Goal: Information Seeking & Learning: Learn about a topic

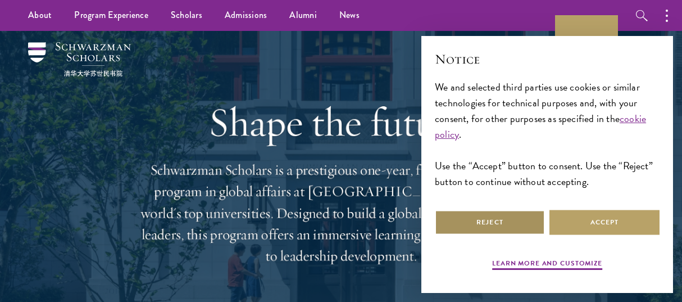
click at [457, 213] on button "Reject" at bounding box center [490, 222] width 110 height 25
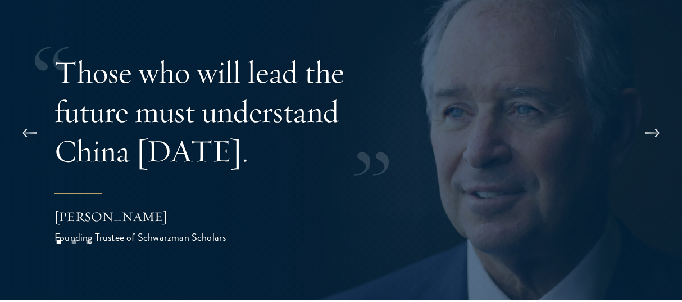
scroll to position [2088, 0]
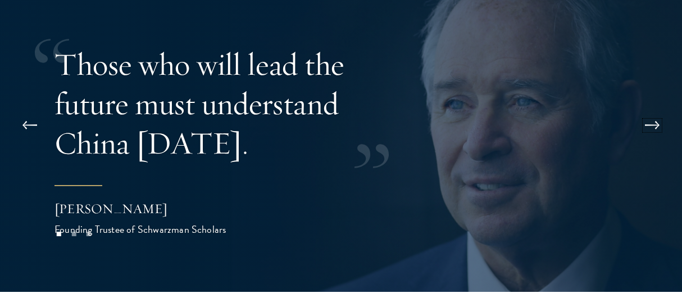
click at [646, 110] on button at bounding box center [652, 125] width 37 height 31
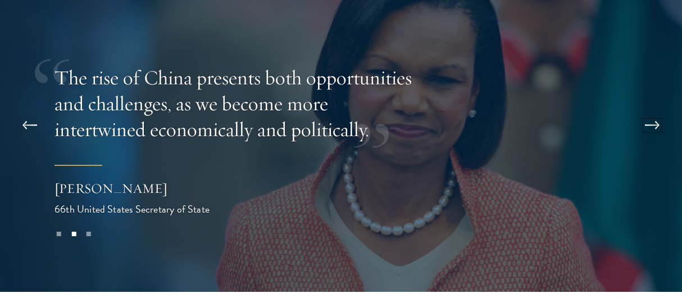
click at [646, 110] on button at bounding box center [652, 125] width 37 height 31
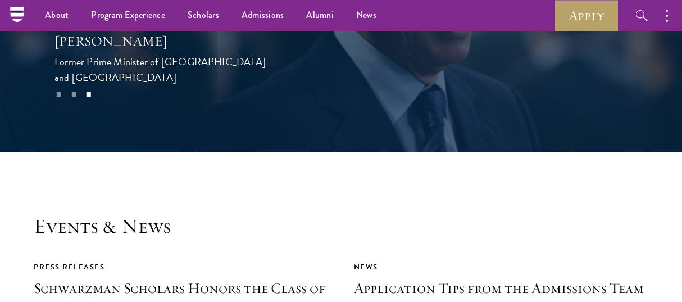
scroll to position [2329, 0]
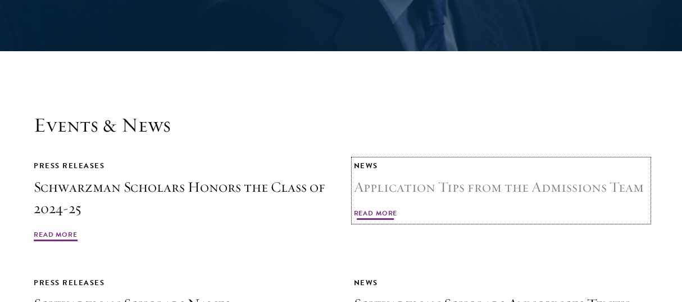
click at [378, 208] on span "Read More" at bounding box center [376, 214] width 44 height 13
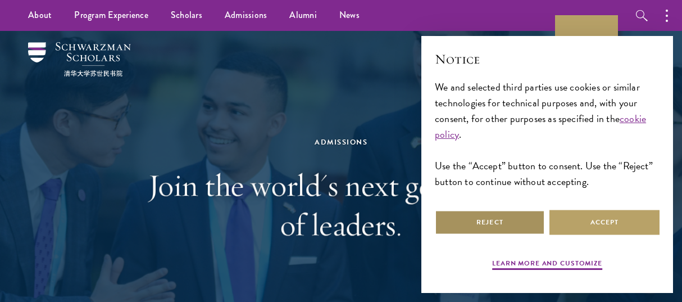
click at [488, 219] on button "Reject" at bounding box center [490, 222] width 110 height 25
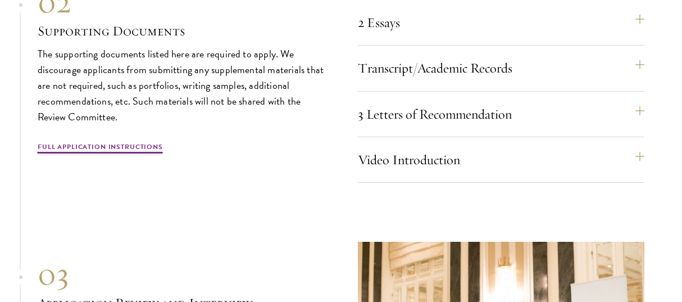
scroll to position [3667, 0]
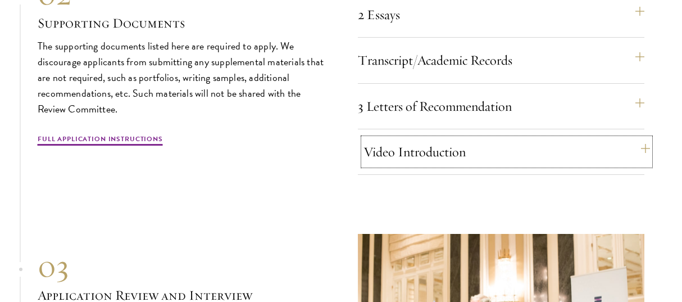
click at [474, 165] on button "Video Introduction" at bounding box center [507, 151] width 287 height 27
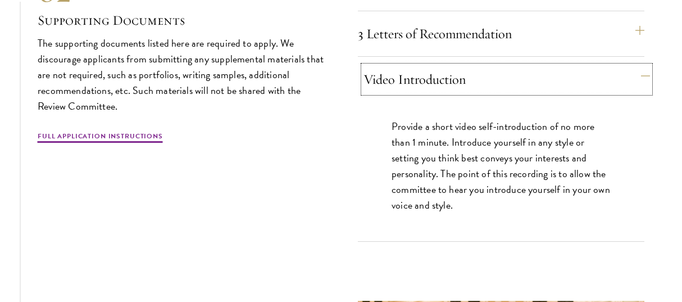
scroll to position [3745, 0]
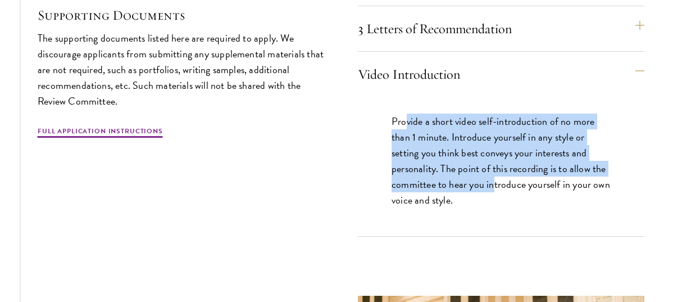
drag, startPoint x: 407, startPoint y: 134, endPoint x: 493, endPoint y: 196, distance: 106.4
click at [493, 196] on p "Provide a short video self-introduction of no more than 1 minute. Introduce you…" at bounding box center [501, 161] width 219 height 94
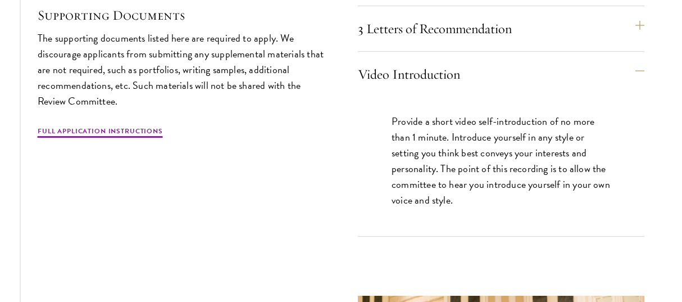
click at [520, 203] on p "Provide a short video self-introduction of no more than 1 minute. Introduce you…" at bounding box center [501, 161] width 219 height 94
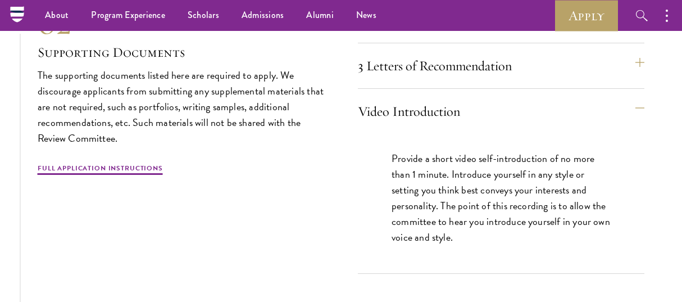
scroll to position [3702, 0]
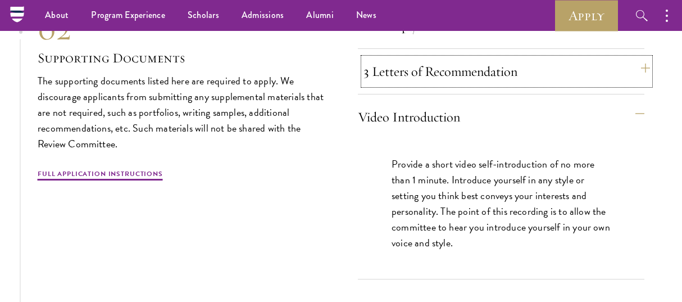
click at [439, 85] on button "3 Letters of Recommendation" at bounding box center [507, 71] width 287 height 27
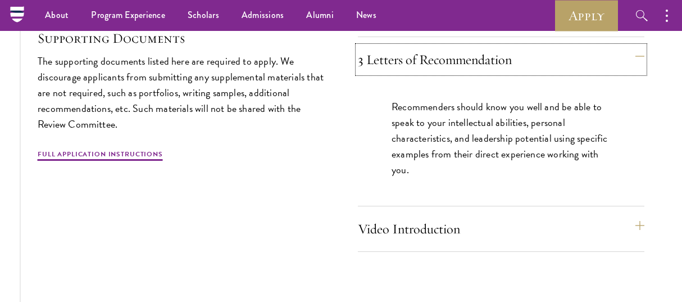
scroll to position [3716, 0]
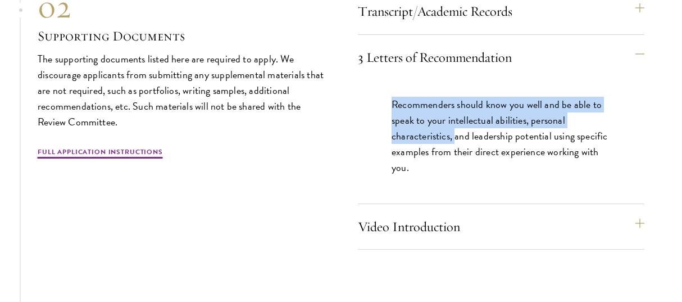
drag, startPoint x: 392, startPoint y: 117, endPoint x: 455, endPoint y: 149, distance: 71.1
click at [455, 149] on p "Recommenders should know you well and be able to speak to your intellectual abi…" at bounding box center [501, 136] width 219 height 79
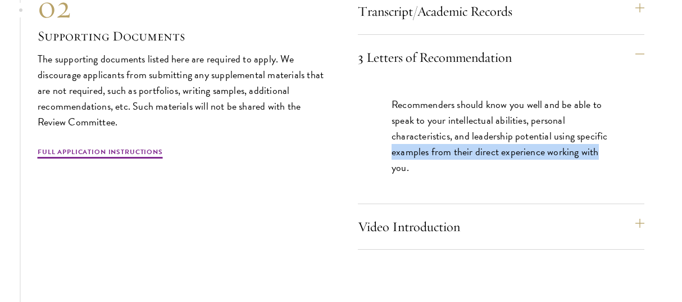
drag, startPoint x: 597, startPoint y: 164, endPoint x: 391, endPoint y: 170, distance: 205.8
click at [392, 170] on p "Recommenders should know you well and be able to speak to your intellectual abi…" at bounding box center [501, 136] width 219 height 79
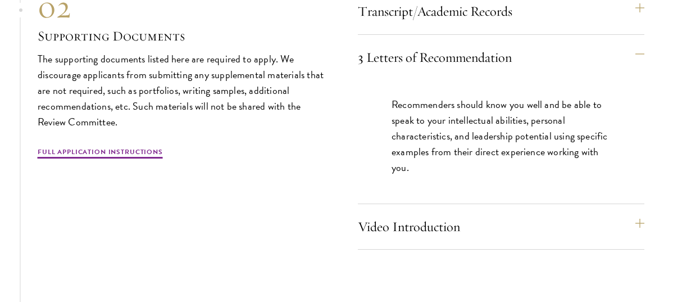
click at [392, 151] on p "Recommenders should know you well and be able to speak to your intellectual abi…" at bounding box center [501, 136] width 219 height 79
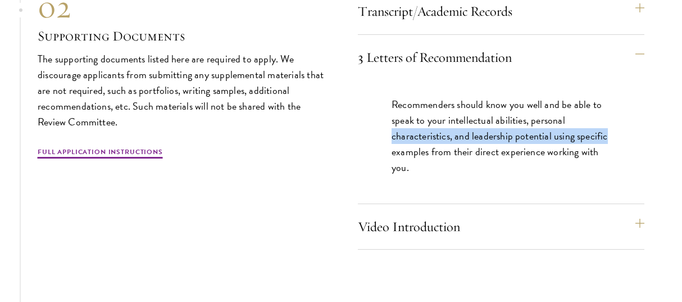
drag, startPoint x: 392, startPoint y: 151, endPoint x: 612, endPoint y: 149, distance: 219.7
click at [612, 149] on div "Recommenders should know you well and be able to speak to your intellectual abi…" at bounding box center [501, 142] width 287 height 124
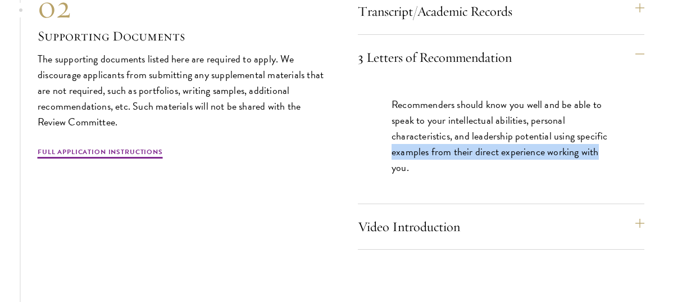
drag, startPoint x: 596, startPoint y: 166, endPoint x: 392, endPoint y: 162, distance: 204.0
click at [392, 162] on p "Recommenders should know you well and be able to speak to your intellectual abi…" at bounding box center [501, 136] width 219 height 79
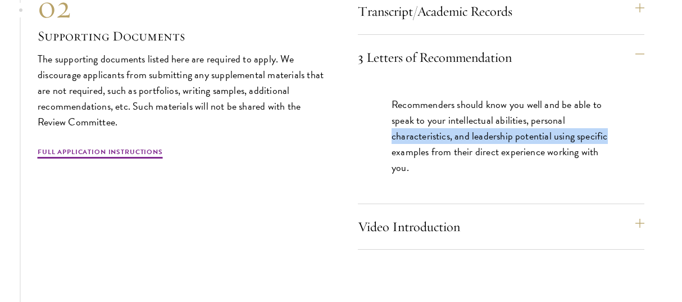
drag, startPoint x: 392, startPoint y: 151, endPoint x: 614, endPoint y: 157, distance: 221.5
click at [614, 157] on div "Recommenders should know you well and be able to speak to your intellectual abi…" at bounding box center [501, 142] width 287 height 124
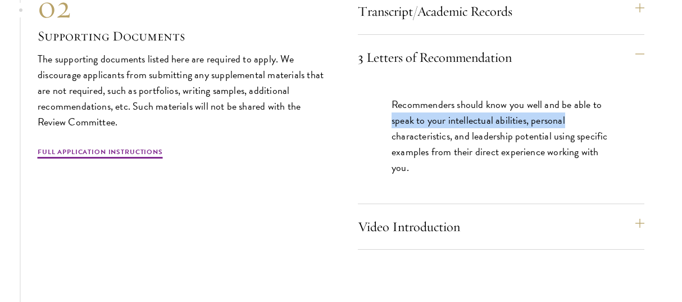
drag, startPoint x: 564, startPoint y: 134, endPoint x: 390, endPoint y: 139, distance: 174.3
click at [390, 139] on div "Recommenders should know you well and be able to speak to your intellectual abi…" at bounding box center [501, 142] width 287 height 124
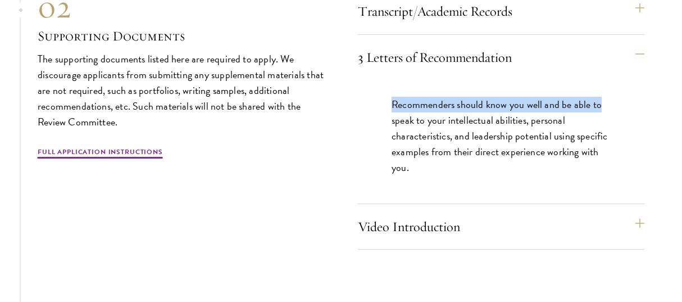
drag, startPoint x: 394, startPoint y: 116, endPoint x: 605, endPoint y: 118, distance: 211.3
click at [605, 118] on p "Recommenders should know you well and be able to speak to your intellectual abi…" at bounding box center [501, 136] width 219 height 79
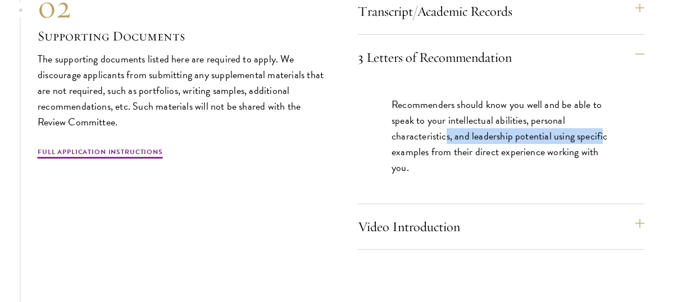
drag, startPoint x: 603, startPoint y: 151, endPoint x: 438, endPoint y: 150, distance: 164.7
click at [438, 150] on p "Recommenders should know you well and be able to speak to your intellectual abi…" at bounding box center [501, 136] width 219 height 79
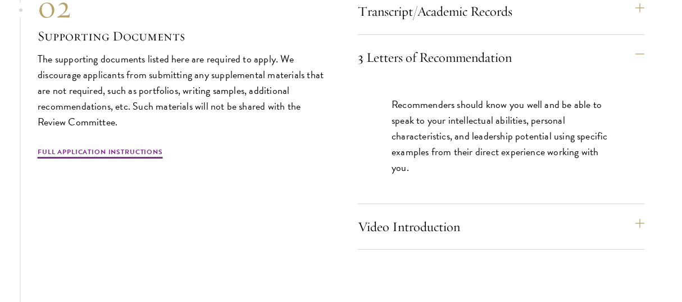
click at [398, 159] on p "Recommenders should know you well and be able to speak to your intellectual abi…" at bounding box center [501, 136] width 219 height 79
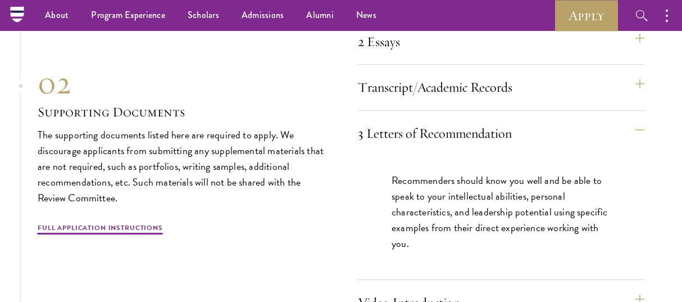
scroll to position [3639, 0]
click at [443, 101] on button "Transcript/Academic Records" at bounding box center [507, 87] width 287 height 27
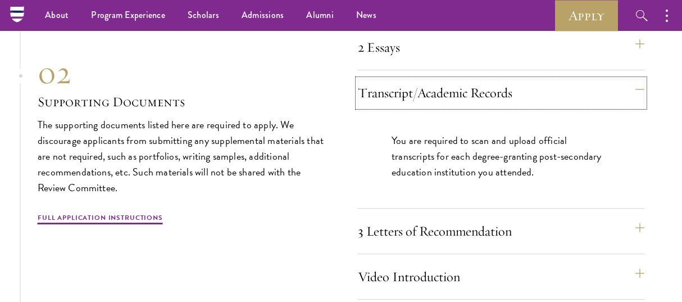
scroll to position [3633, 0]
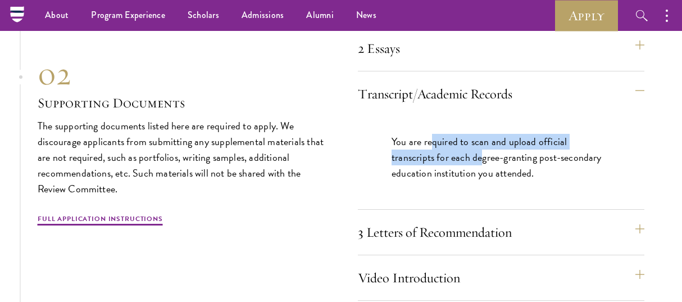
drag, startPoint x: 432, startPoint y: 155, endPoint x: 436, endPoint y: 163, distance: 9.1
click at [436, 163] on p "You are required to scan and upload official transcripts for each degree-granti…" at bounding box center [501, 157] width 219 height 47
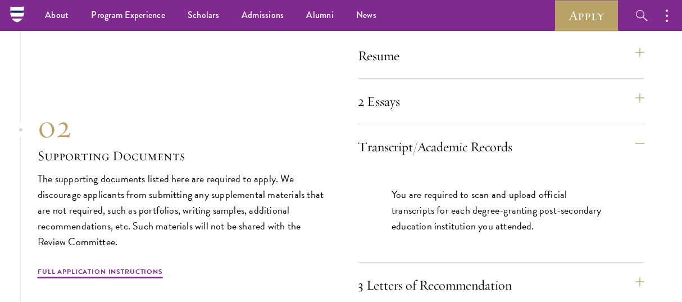
scroll to position [3578, 0]
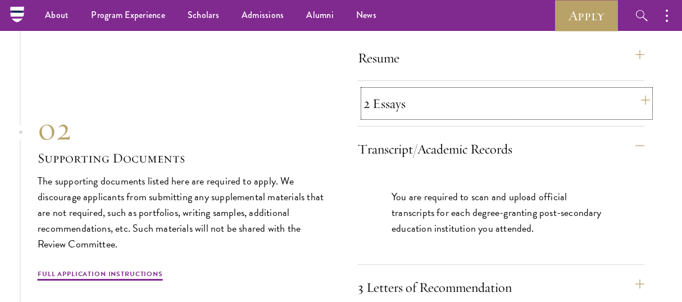
click at [472, 113] on button "2 Essays" at bounding box center [507, 103] width 287 height 27
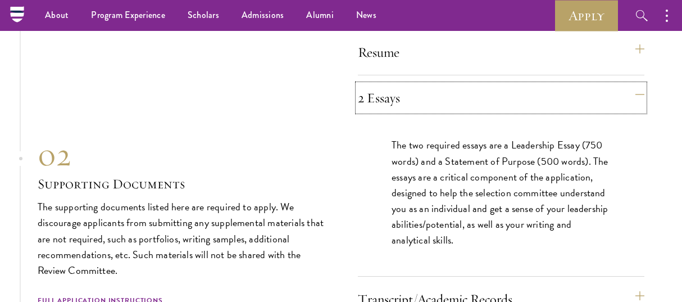
scroll to position [3589, 0]
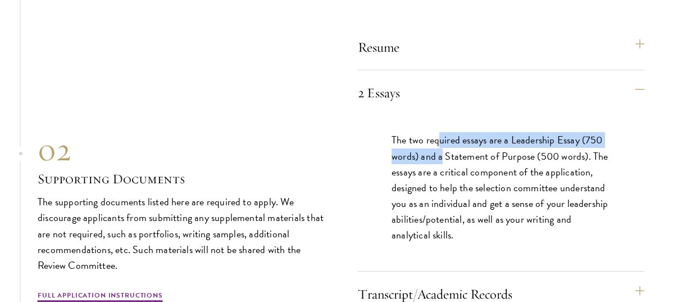
drag, startPoint x: 439, startPoint y: 156, endPoint x: 441, endPoint y: 166, distance: 10.3
click at [441, 166] on p "The two required essays are a Leadership Essay (750 words) and a Statement of P…" at bounding box center [501, 187] width 219 height 111
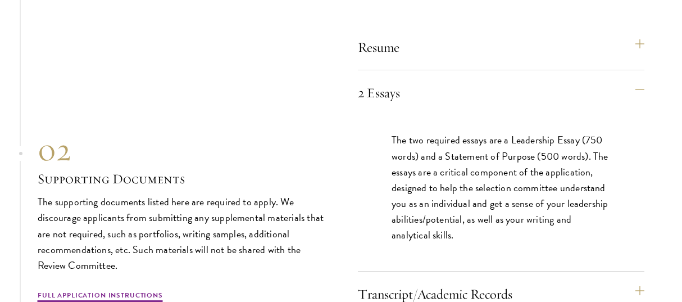
click at [446, 185] on p "The two required essays are a Leadership Essay (750 words) and a Statement of P…" at bounding box center [501, 187] width 219 height 111
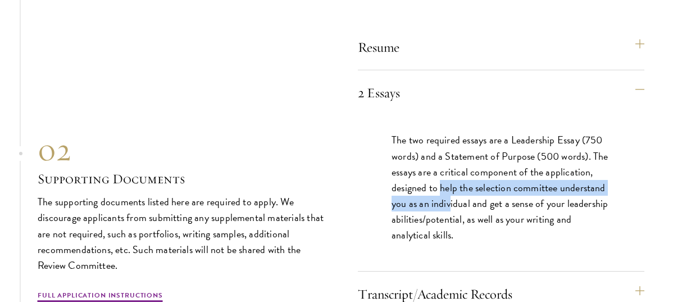
drag, startPoint x: 440, startPoint y: 205, endPoint x: 450, endPoint y: 212, distance: 11.7
click at [450, 212] on p "The two required essays are a Leadership Essay (750 words) and a Statement of P…" at bounding box center [501, 187] width 219 height 111
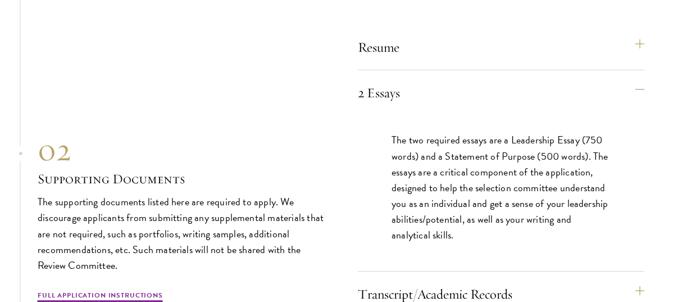
click at [461, 234] on p "The two required essays are a Leadership Essay (750 words) and a Statement of P…" at bounding box center [501, 187] width 219 height 111
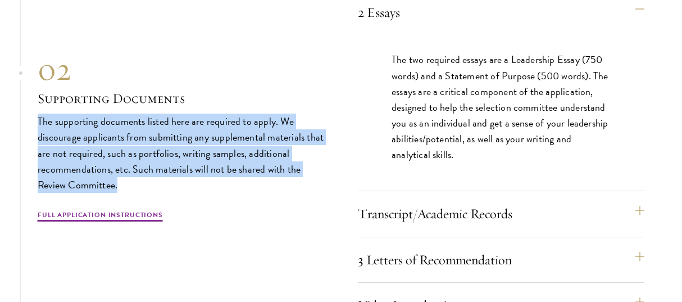
drag, startPoint x: 121, startPoint y: 200, endPoint x: 38, endPoint y: 137, distance: 103.9
click at [38, 137] on p "The supporting documents listed here are required to apply. We discourage appli…" at bounding box center [181, 153] width 287 height 79
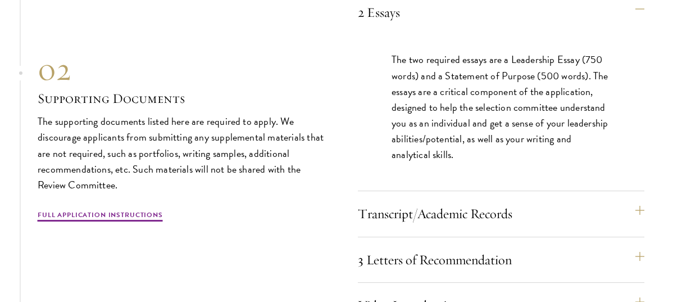
click at [34, 134] on section "01 Online Application 01 Online Application The application must be completed o…" at bounding box center [341, 164] width 682 height 875
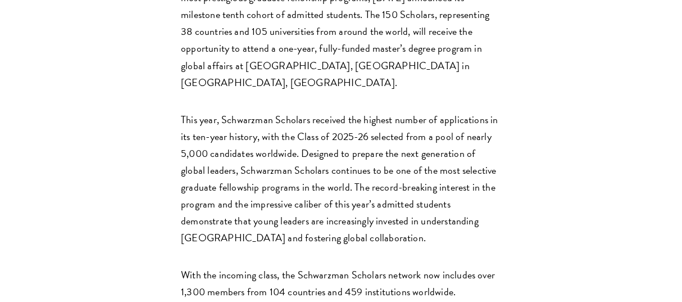
scroll to position [615, 0]
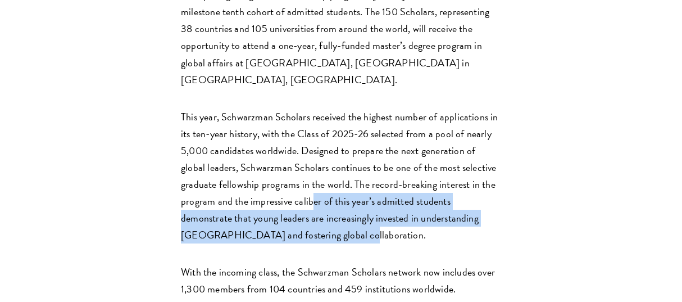
drag, startPoint x: 355, startPoint y: 179, endPoint x: 312, endPoint y: 141, distance: 56.9
click at [312, 141] on p "This year, Schwarzman Scholars received the highest number of applications in i…" at bounding box center [341, 175] width 320 height 135
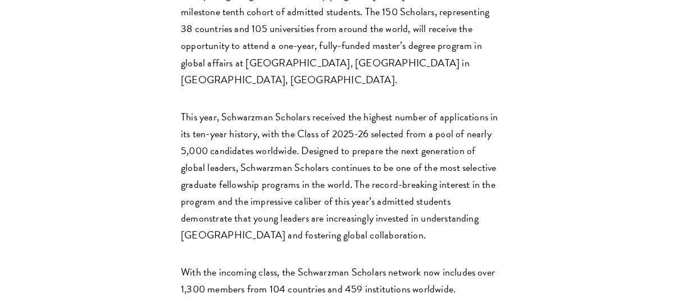
click at [282, 143] on p "This year, Schwarzman Scholars received the highest number of applications in i…" at bounding box center [341, 175] width 320 height 135
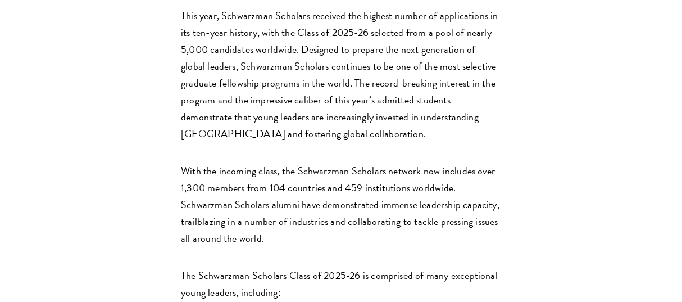
scroll to position [720, 0]
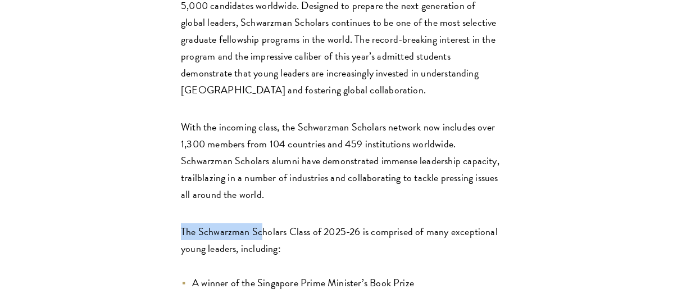
scroll to position [764, 0]
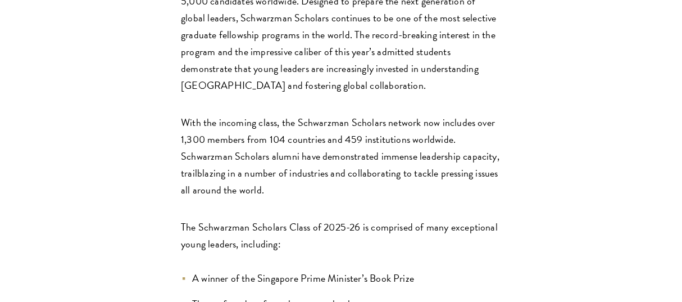
click at [294, 219] on p "The Schwarzman Scholars Class of 2025-26 is comprised of many exceptional young…" at bounding box center [341, 236] width 320 height 34
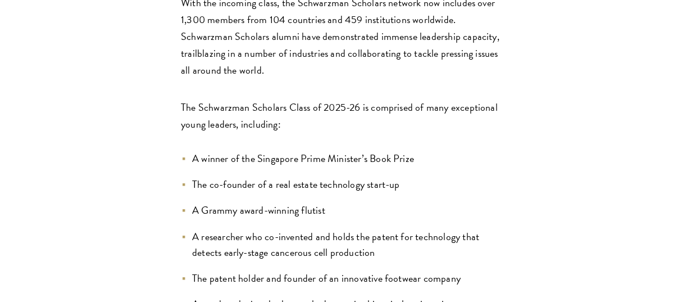
scroll to position [885, 0]
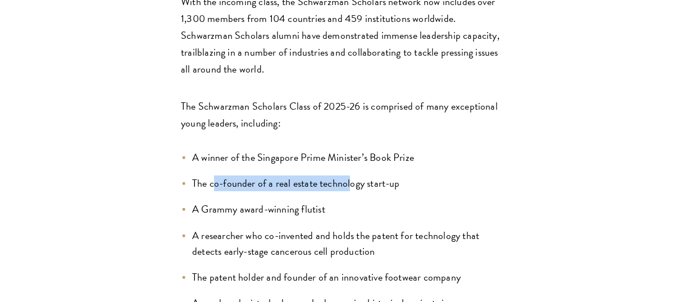
drag, startPoint x: 215, startPoint y: 124, endPoint x: 351, endPoint y: 129, distance: 136.1
click at [351, 175] on li "The co-founder of a real estate technology start-up" at bounding box center [341, 183] width 320 height 16
click at [383, 175] on li "The co-founder of a real estate technology start-up" at bounding box center [341, 183] width 320 height 16
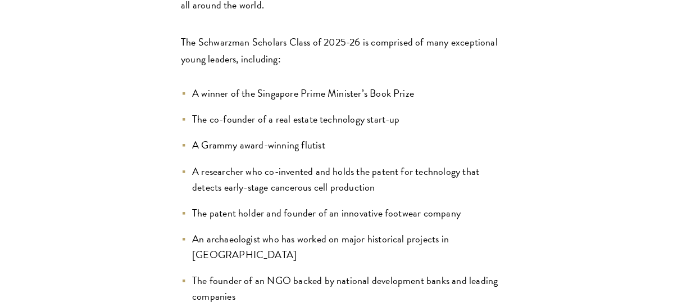
scroll to position [958, 0]
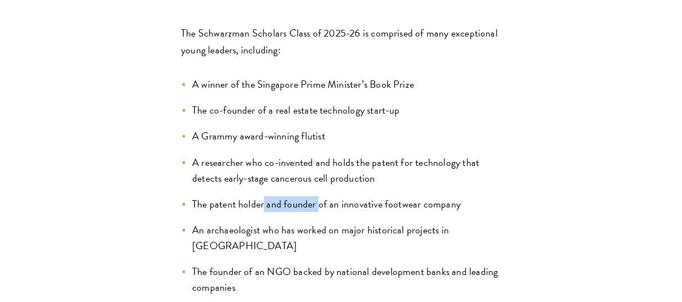
drag, startPoint x: 264, startPoint y: 143, endPoint x: 318, endPoint y: 146, distance: 54.1
click at [318, 196] on li "The patent holder and founder of an innovative footwear company" at bounding box center [341, 204] width 320 height 16
click at [333, 222] on li "An archaeologist who has worked on major historical projects in China" at bounding box center [341, 237] width 320 height 31
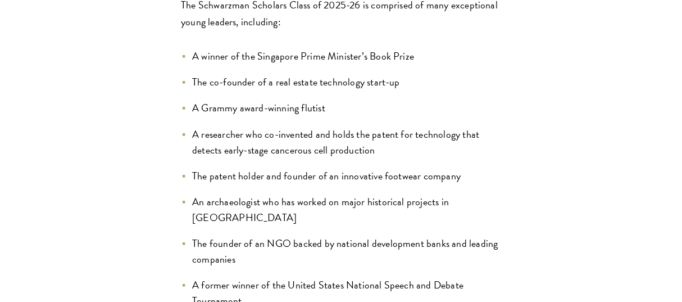
scroll to position [987, 0]
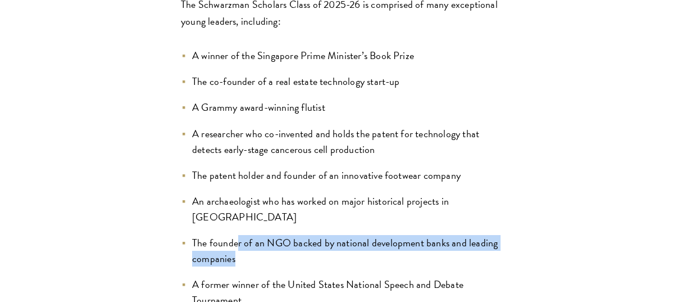
drag, startPoint x: 242, startPoint y: 188, endPoint x: 237, endPoint y: 169, distance: 19.6
click at [237, 235] on li "The founder of an NGO backed by national development banks and leading companies" at bounding box center [341, 250] width 320 height 31
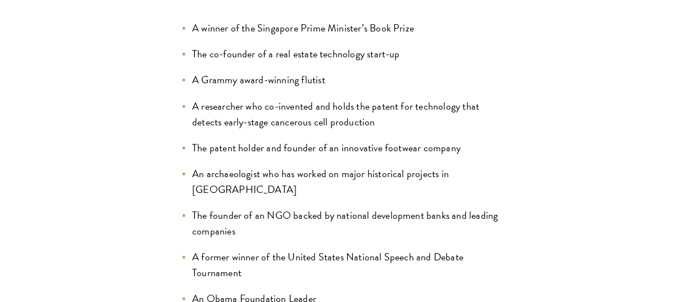
scroll to position [1016, 0]
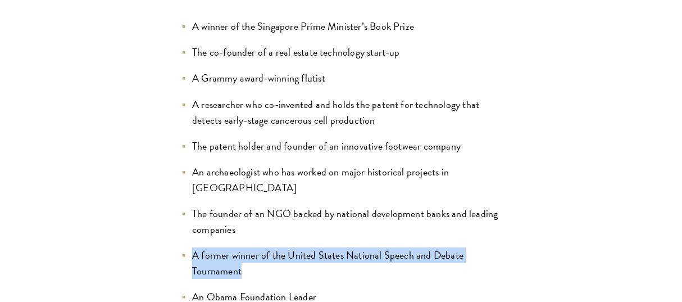
drag, startPoint x: 243, startPoint y: 196, endPoint x: 242, endPoint y: 156, distance: 39.9
click at [242, 156] on ul "A winner of the Singapore Prime Minister’s Book Prize The co-founder of a real …" at bounding box center [341, 273] width 320 height 509
click at [242, 206] on li "The founder of an NGO backed by national development banks and leading companies" at bounding box center [341, 221] width 320 height 31
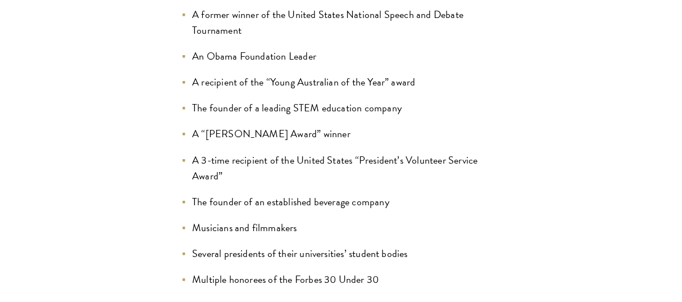
scroll to position [1258, 0]
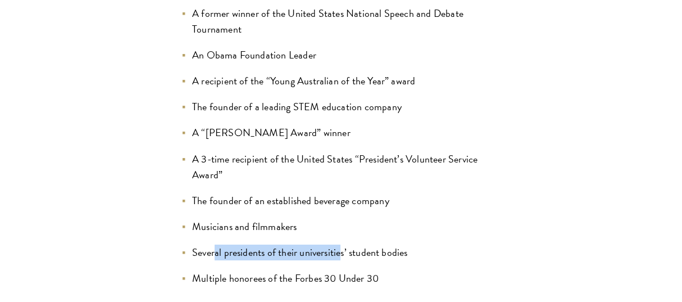
drag, startPoint x: 214, startPoint y: 178, endPoint x: 345, endPoint y: 176, distance: 131.5
click at [345, 244] on li "Several presidents of their universities’ student bodies" at bounding box center [341, 252] width 320 height 16
click at [359, 244] on li "Several presidents of their universities’ student bodies" at bounding box center [341, 252] width 320 height 16
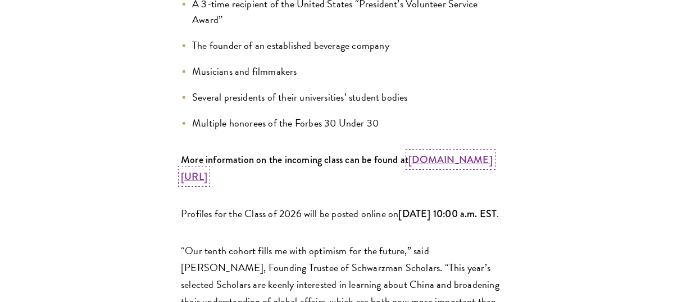
scroll to position [1416, 0]
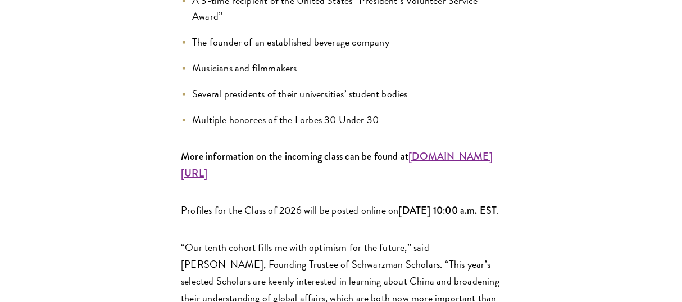
click at [320, 239] on p "“Our tenth cohort fills me with optimism for the future,” said Stephen A. Schwa…" at bounding box center [341, 298] width 320 height 118
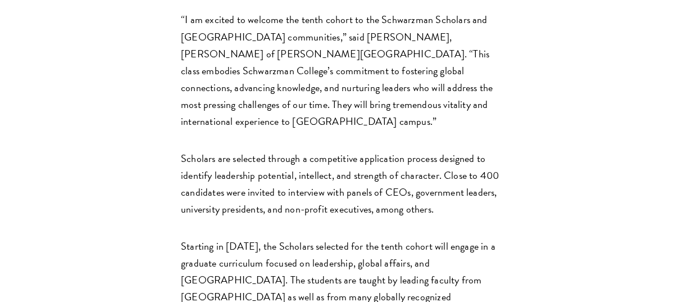
scroll to position [1783, 0]
drag, startPoint x: 216, startPoint y: 119, endPoint x: 247, endPoint y: 117, distance: 31.5
click at [247, 149] on p "Scholars are selected through a competitive application process designed to ide…" at bounding box center [341, 182] width 320 height 67
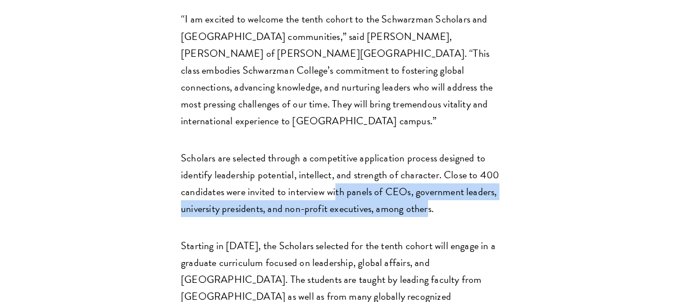
drag, startPoint x: 429, startPoint y: 133, endPoint x: 329, endPoint y: 114, distance: 101.9
click at [329, 149] on p "Scholars are selected through a competitive application process designed to ide…" at bounding box center [341, 182] width 320 height 67
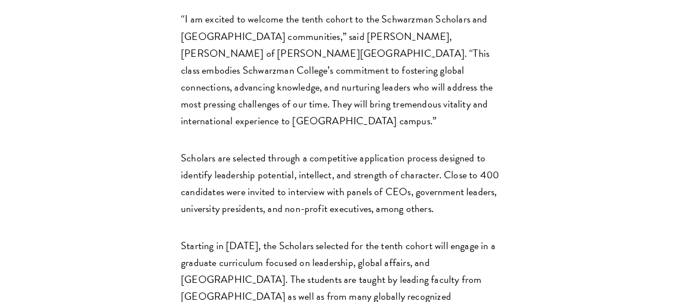
click at [292, 149] on p "Scholars are selected through a competitive application process designed to ide…" at bounding box center [341, 182] width 320 height 67
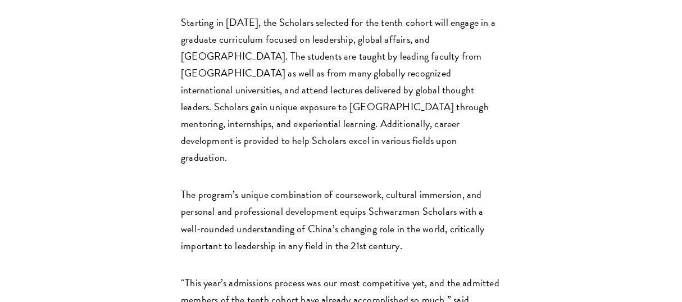
scroll to position [2007, 0]
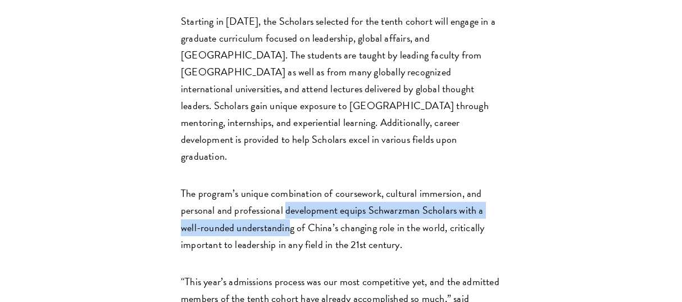
drag, startPoint x: 285, startPoint y: 116, endPoint x: 288, endPoint y: 131, distance: 14.9
click at [288, 185] on p "The program’s unique combination of coursework, cultural immersion, and persona…" at bounding box center [341, 218] width 320 height 67
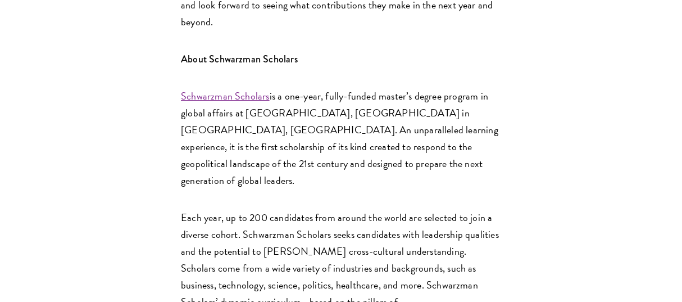
scroll to position [2351, 0]
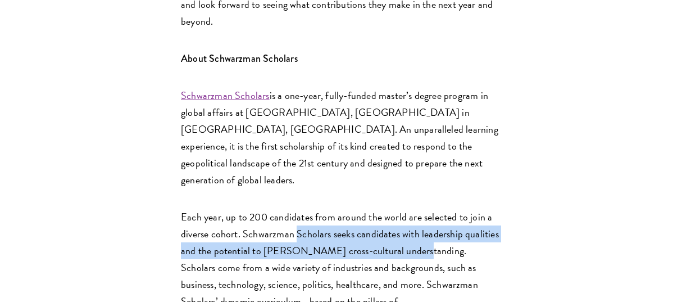
drag, startPoint x: 402, startPoint y: 125, endPoint x: 295, endPoint y: 112, distance: 108.2
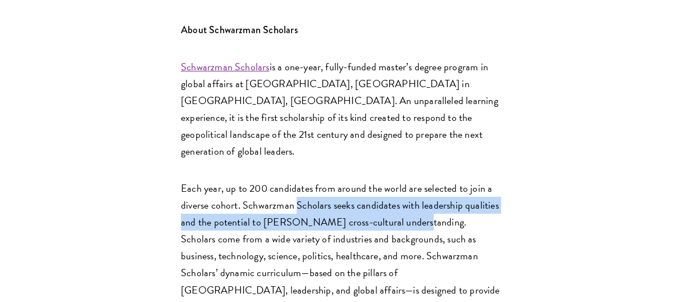
scroll to position [2382, 0]
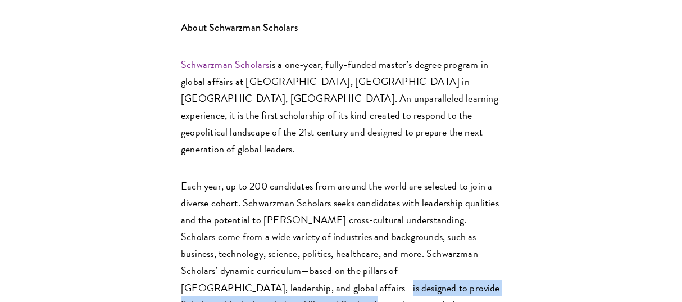
drag, startPoint x: 246, startPoint y: 161, endPoint x: 258, endPoint y: 183, distance: 25.2
click at [258, 183] on p "Each year, up to 200 candidates from around the world are selected to join a di…" at bounding box center [341, 288] width 320 height 220
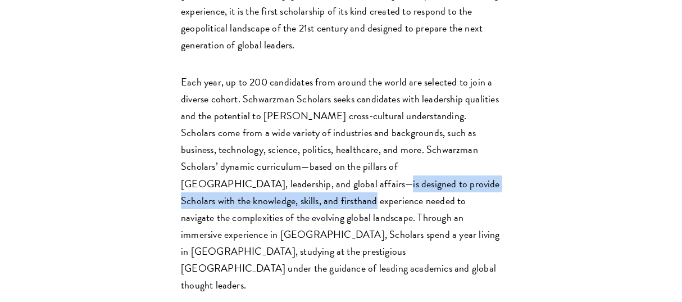
scroll to position [2488, 0]
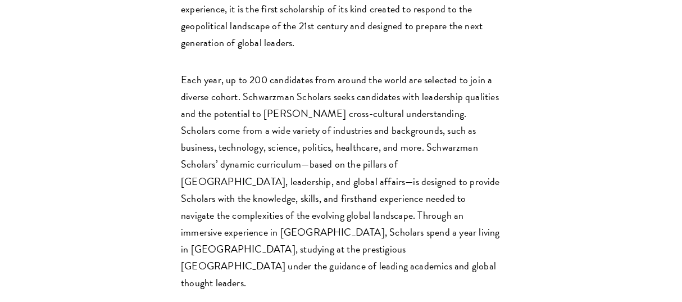
drag, startPoint x: 447, startPoint y: 159, endPoint x: 230, endPoint y: 177, distance: 217.7
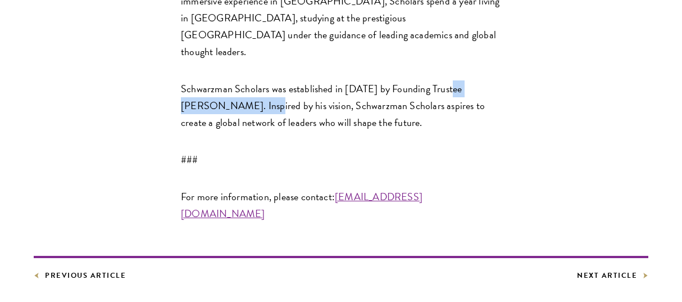
scroll to position [2730, 0]
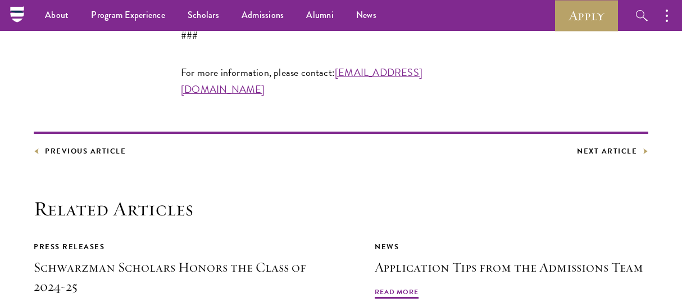
scroll to position [2843, 0]
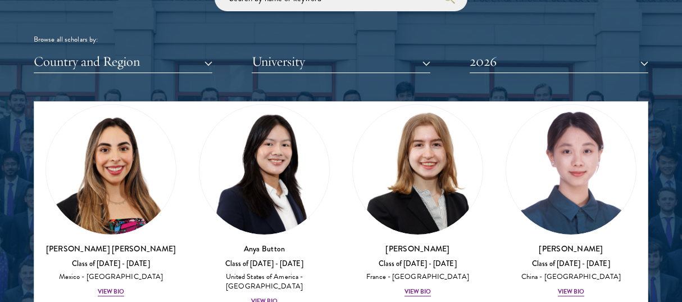
scroll to position [1213, 0]
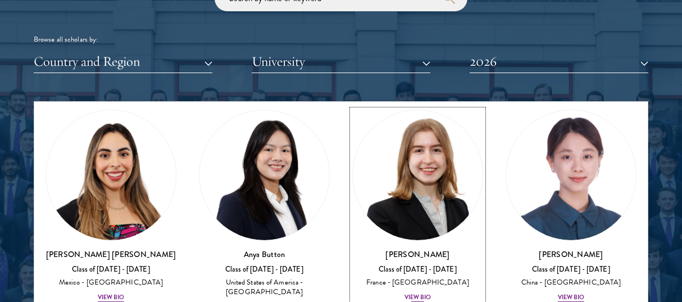
drag, startPoint x: 401, startPoint y: 212, endPoint x: 410, endPoint y: 255, distance: 43.8
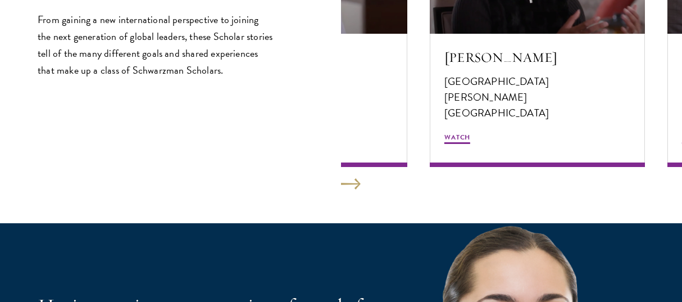
scroll to position [2048, 0]
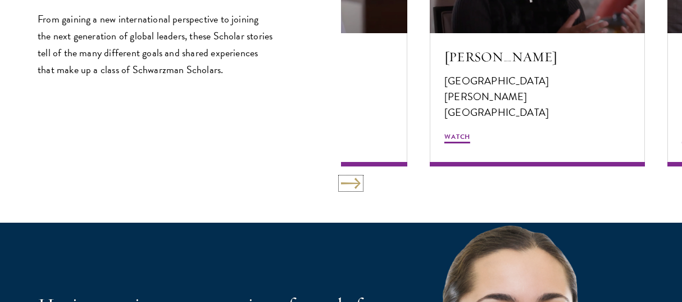
click at [357, 179] on button at bounding box center [351, 183] width 20 height 11
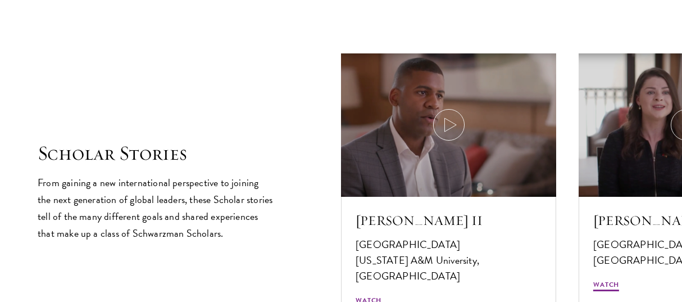
scroll to position [1941, 0]
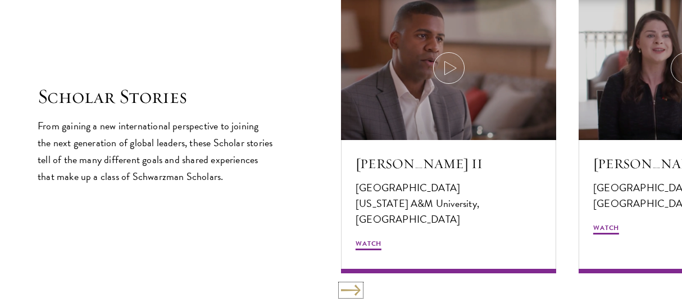
click at [348, 285] on button at bounding box center [351, 289] width 20 height 11
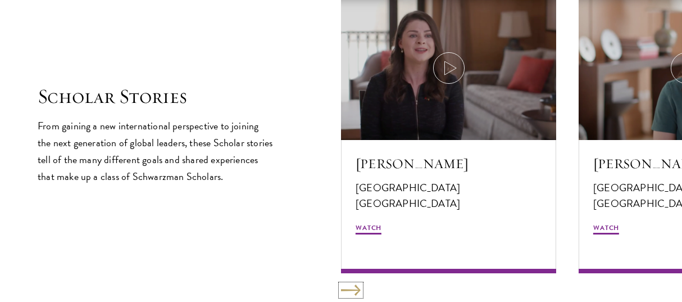
click at [348, 285] on button at bounding box center [351, 289] width 20 height 11
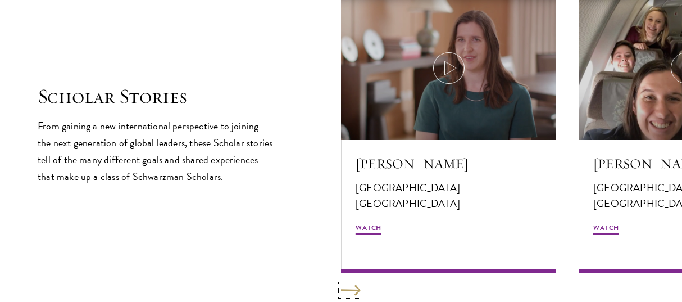
click at [348, 285] on button at bounding box center [351, 289] width 20 height 11
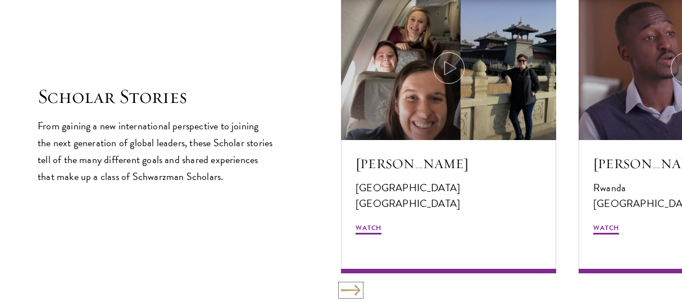
click at [348, 285] on button at bounding box center [351, 289] width 20 height 11
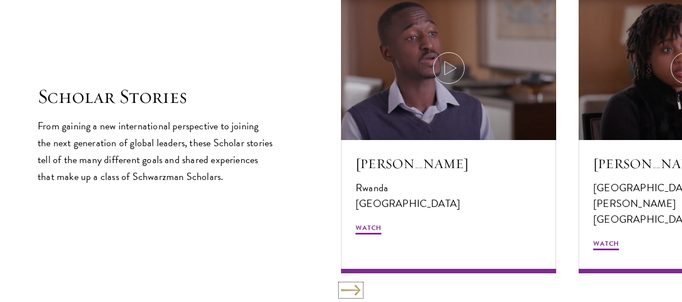
click at [348, 285] on button at bounding box center [351, 289] width 20 height 11
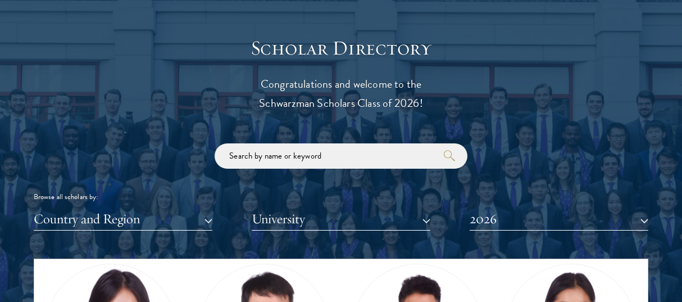
scroll to position [1217, 0]
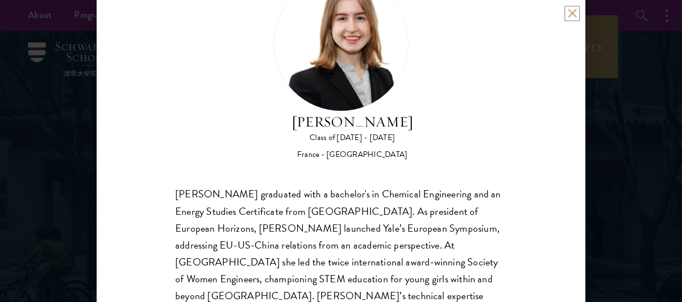
scroll to position [111, 0]
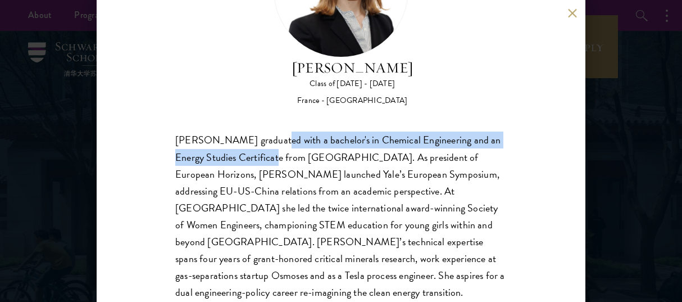
drag, startPoint x: 276, startPoint y: 142, endPoint x: 268, endPoint y: 158, distance: 18.6
click at [268, 158] on div "Anne-Amélie Campant graduated with a bachelor's in Chemical Engineering and an …" at bounding box center [341, 233] width 332 height 203
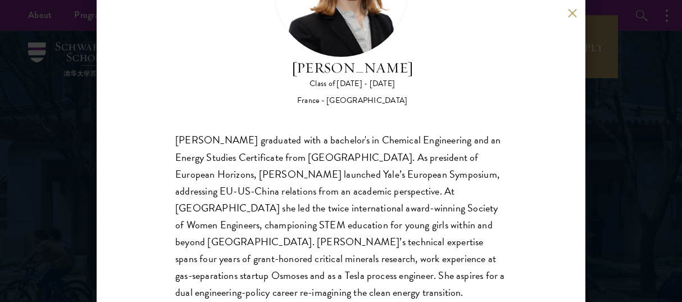
click at [283, 158] on div "Anne-Amélie Campant graduated with a bachelor's in Chemical Engineering and an …" at bounding box center [341, 233] width 332 height 203
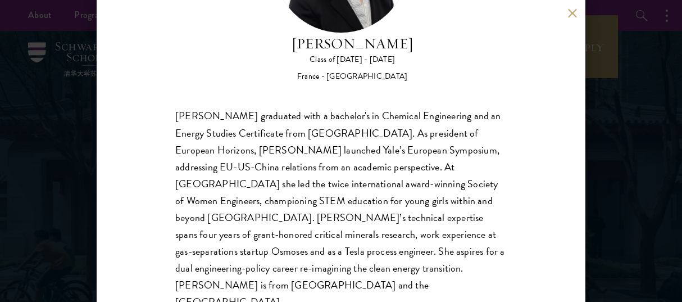
scroll to position [136, 0]
drag, startPoint x: 230, startPoint y: 167, endPoint x: 287, endPoint y: 170, distance: 56.8
click at [287, 170] on div "Anne-Amélie Campant graduated with a bachelor's in Chemical Engineering and an …" at bounding box center [341, 208] width 332 height 203
click at [312, 173] on div "Anne-Amélie Campant graduated with a bachelor's in Chemical Engineering and an …" at bounding box center [341, 208] width 332 height 203
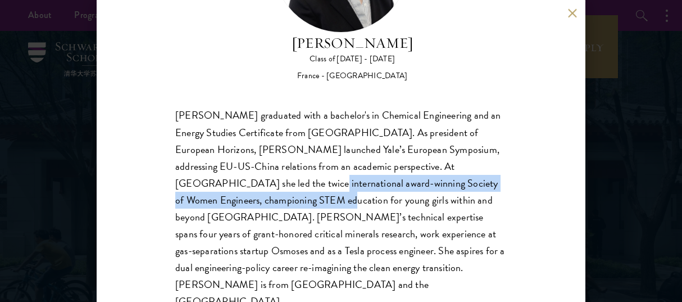
drag, startPoint x: 214, startPoint y: 186, endPoint x: 230, endPoint y: 194, distance: 18.1
click at [230, 194] on div "Anne-Amélie Campant graduated with a bachelor's in Chemical Engineering and an …" at bounding box center [341, 208] width 332 height 203
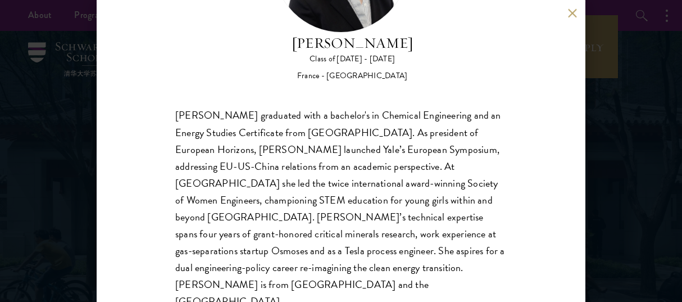
click at [244, 214] on div "Anne-Amélie Campant graduated with a bachelor's in Chemical Engineering and an …" at bounding box center [341, 208] width 332 height 203
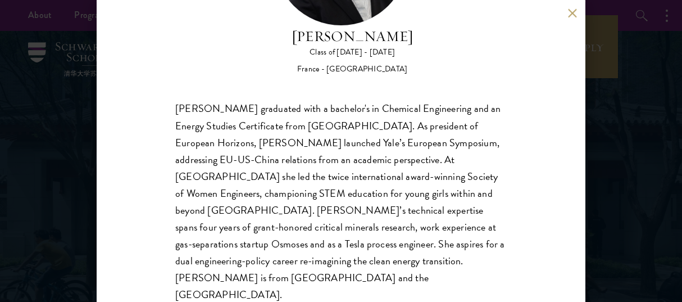
scroll to position [144, 0]
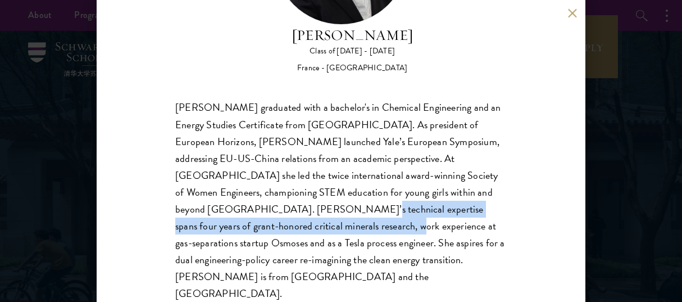
drag, startPoint x: 250, startPoint y: 214, endPoint x: 266, endPoint y: 223, distance: 17.9
click at [266, 223] on div "Anne-Amélie Campant graduated with a bachelor's in Chemical Engineering and an …" at bounding box center [341, 200] width 332 height 203
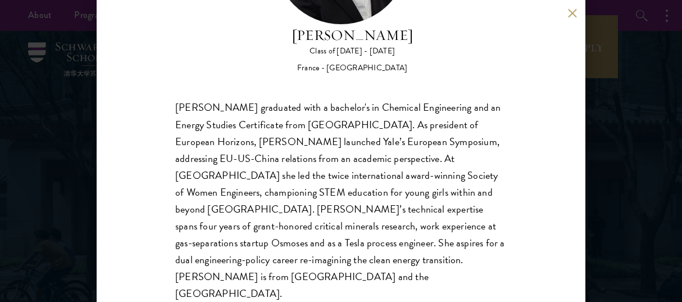
click at [279, 234] on div "Anne-Amélie Campant graduated with a bachelor's in Chemical Engineering and an …" at bounding box center [341, 200] width 332 height 203
drag, startPoint x: 251, startPoint y: 242, endPoint x: 280, endPoint y: 247, distance: 29.7
click at [280, 247] on div "Anne-Amélie Campant graduated with a bachelor's in Chemical Engineering and an …" at bounding box center [341, 200] width 332 height 203
click at [324, 252] on div "Anne-Amélie Campant graduated with a bachelor's in Chemical Engineering and an …" at bounding box center [341, 200] width 332 height 203
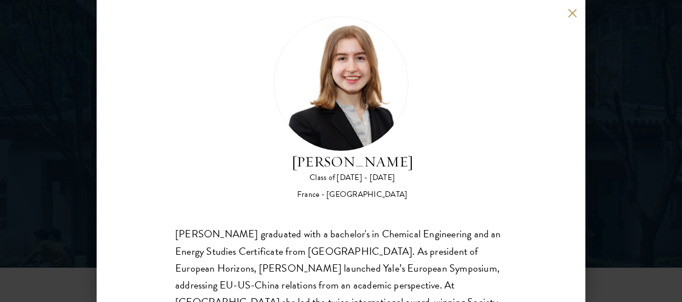
scroll to position [16, 0]
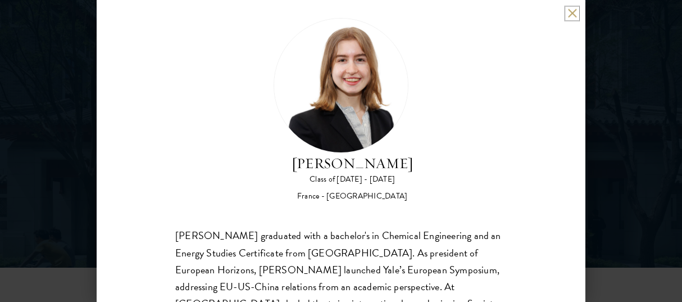
click at [568, 11] on button at bounding box center [573, 13] width 10 height 10
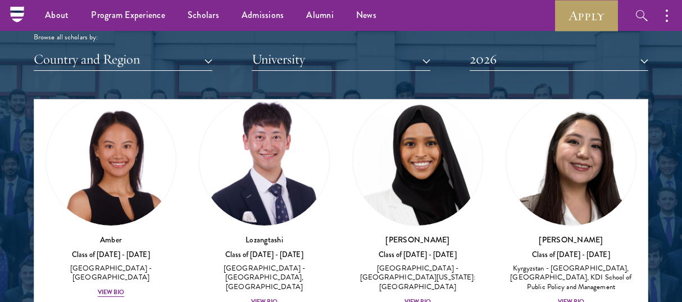
scroll to position [49, 0]
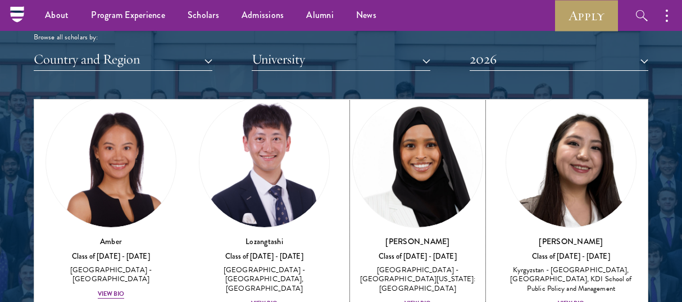
click at [409, 180] on img at bounding box center [418, 162] width 130 height 130
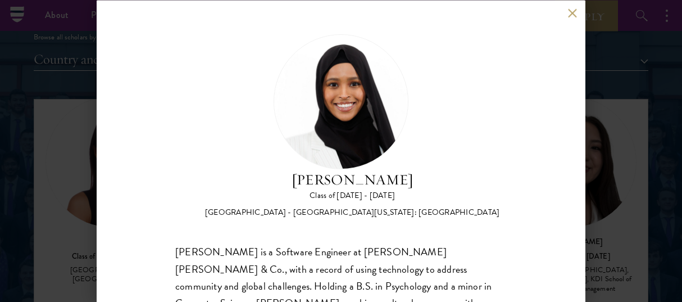
scroll to position [110, 0]
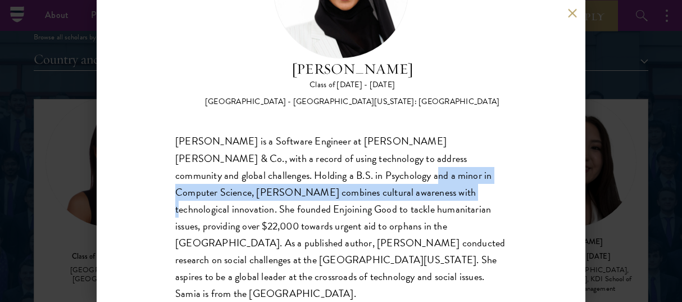
drag, startPoint x: 292, startPoint y: 176, endPoint x: 294, endPoint y: 189, distance: 13.8
click at [294, 189] on div "Samia Abdi is a Software Engineer at JP Morgan Chase & Co., with a record of us…" at bounding box center [341, 217] width 332 height 169
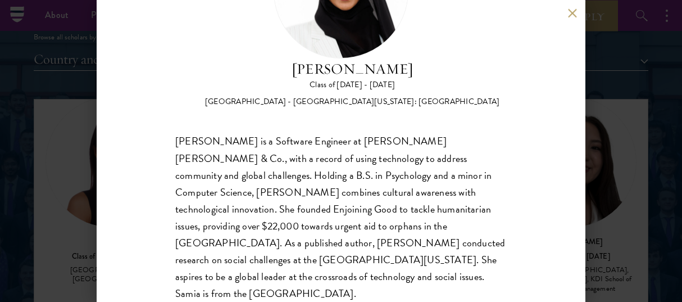
click at [300, 192] on div "Samia Abdi is a Software Engineer at JP Morgan Chase & Co., with a record of us…" at bounding box center [341, 217] width 332 height 169
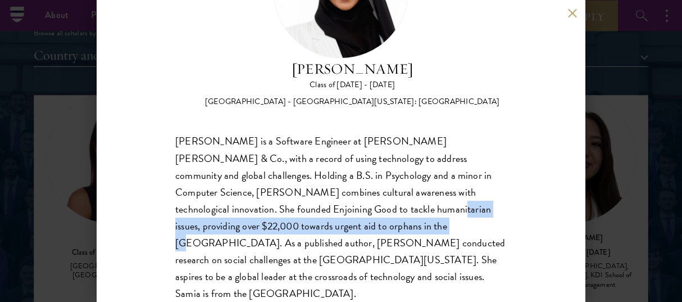
drag, startPoint x: 295, startPoint y: 205, endPoint x: 296, endPoint y: 225, distance: 19.7
click at [296, 225] on div "Samia Abdi is a Software Engineer at JP Morgan Chase & Co., with a record of us…" at bounding box center [341, 217] width 332 height 169
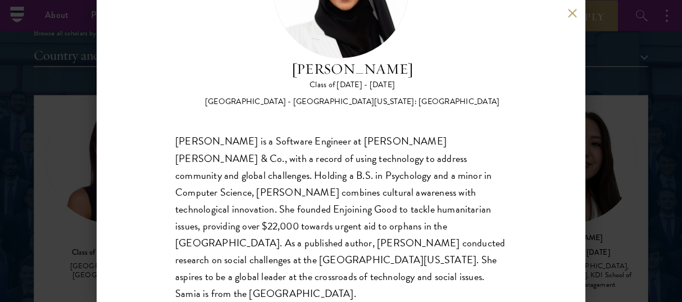
click at [320, 227] on div "Samia Abdi is a Software Engineer at JP Morgan Chase & Co., with a record of us…" at bounding box center [341, 217] width 332 height 169
click at [645, 55] on div "Samia Abdi Class of 2025 - 2026 United States of America - University of Minnes…" at bounding box center [341, 151] width 682 height 302
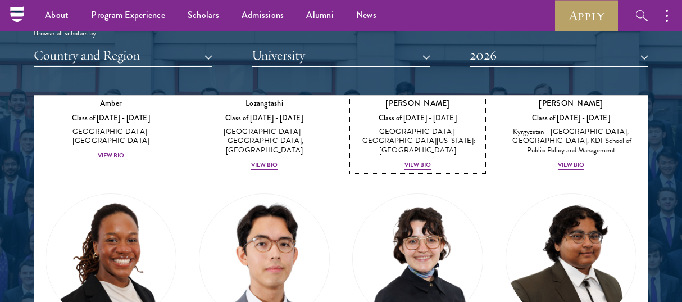
scroll to position [306, 0]
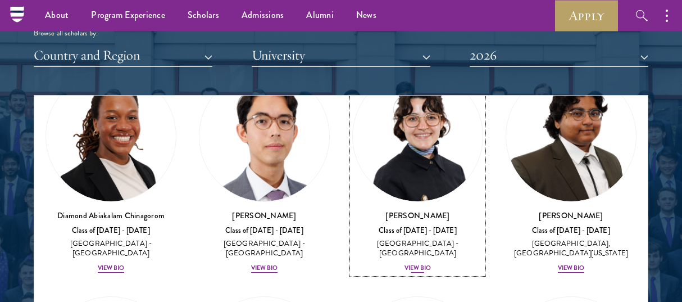
click at [416, 161] on img at bounding box center [418, 136] width 130 height 130
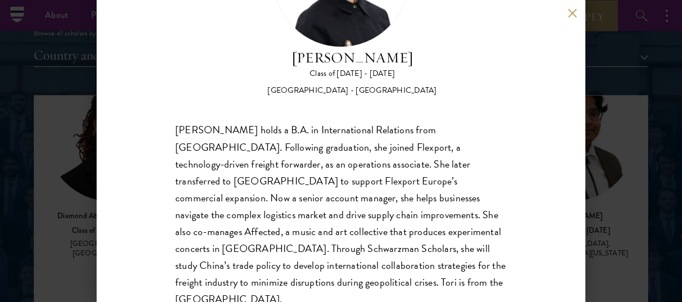
scroll to position [124, 0]
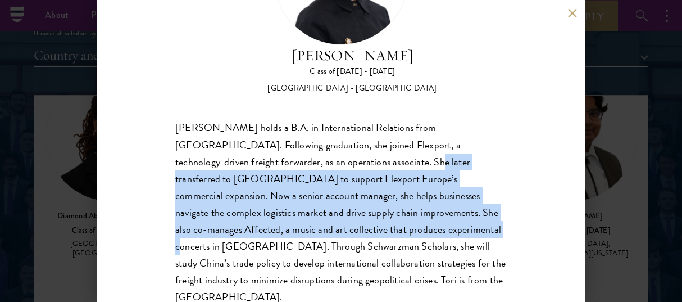
drag, startPoint x: 332, startPoint y: 160, endPoint x: 369, endPoint y: 228, distance: 77.5
click at [369, 228] on div "Victoria Agostini holds a B.A. in International Relations from Pomona College. …" at bounding box center [341, 213] width 332 height 186
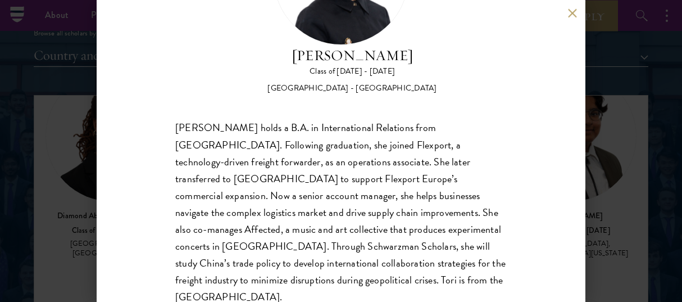
click at [383, 247] on div "Victoria Agostini holds a B.A. in International Relations from Pomona College. …" at bounding box center [341, 213] width 332 height 186
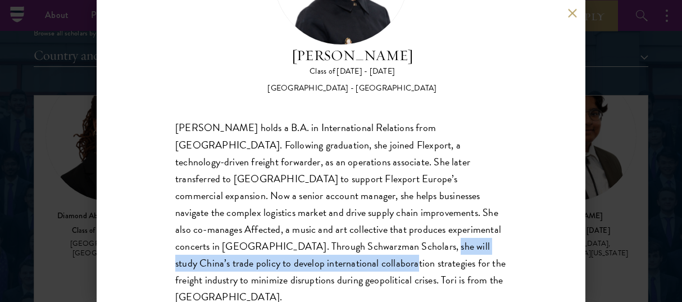
drag, startPoint x: 326, startPoint y: 243, endPoint x: 325, endPoint y: 257, distance: 13.5
click at [325, 257] on div "Victoria Agostini holds a B.A. in International Relations from Pomona College. …" at bounding box center [341, 213] width 332 height 186
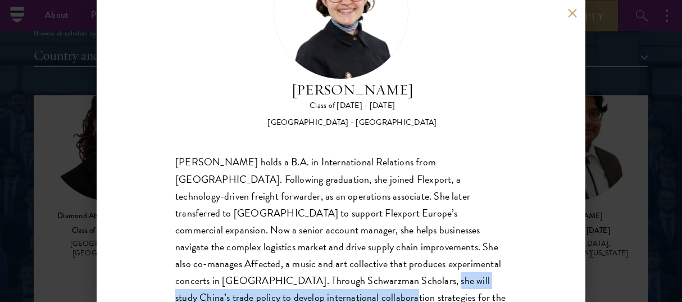
scroll to position [89, 0]
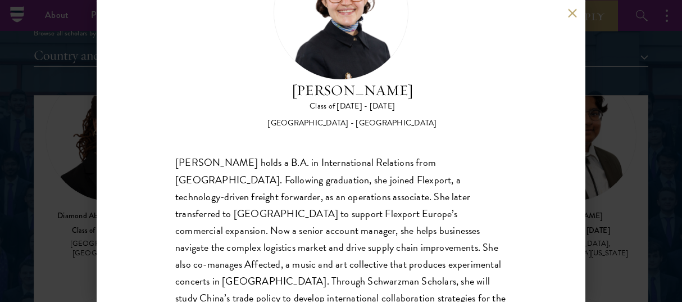
click at [631, 131] on div "Victoria Agostini Class of 2025 - 2026 United States of America - Pomona Colleg…" at bounding box center [341, 151] width 682 height 302
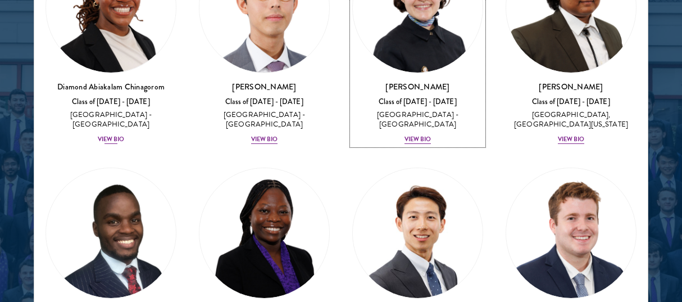
scroll to position [134, 0]
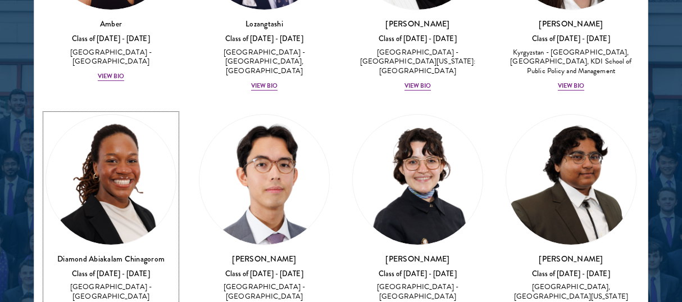
click at [114, 220] on img at bounding box center [111, 180] width 130 height 130
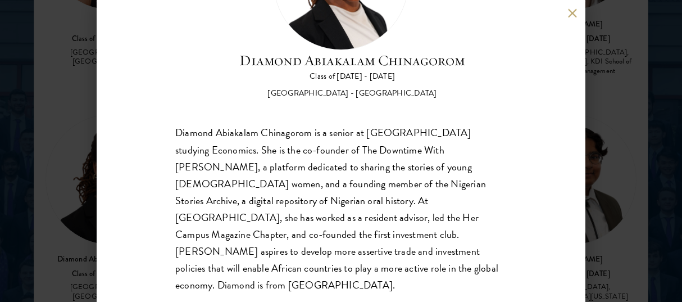
scroll to position [127, 0]
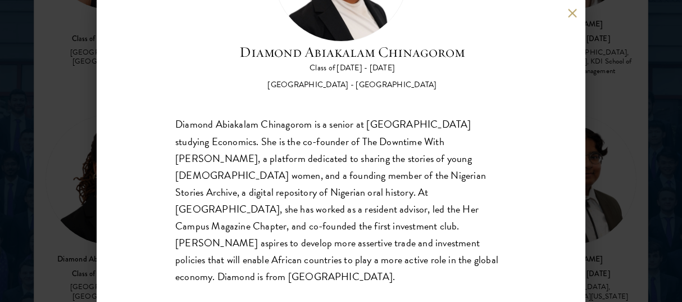
click at [590, 132] on div "Diamond Abiakalam Chinagorom Class of 2025 - 2026 Nigeria - Mount Holyoke Colle…" at bounding box center [341, 151] width 682 height 302
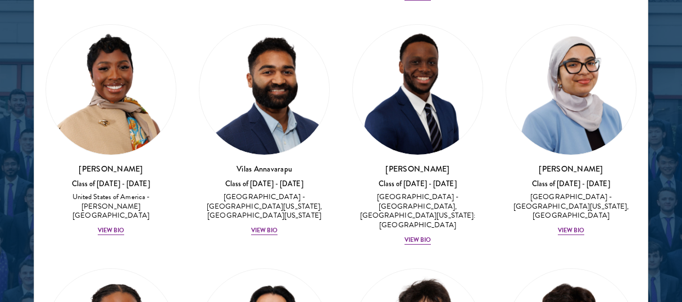
scroll to position [685, 0]
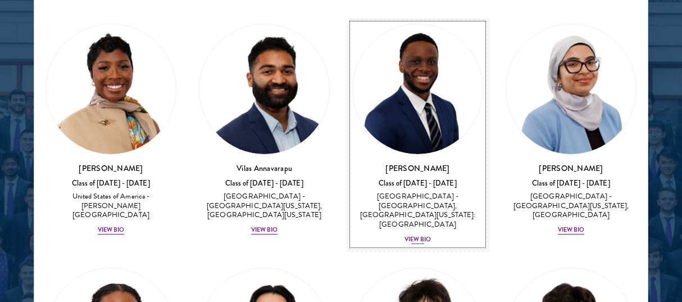
click at [393, 123] on img at bounding box center [418, 89] width 130 height 130
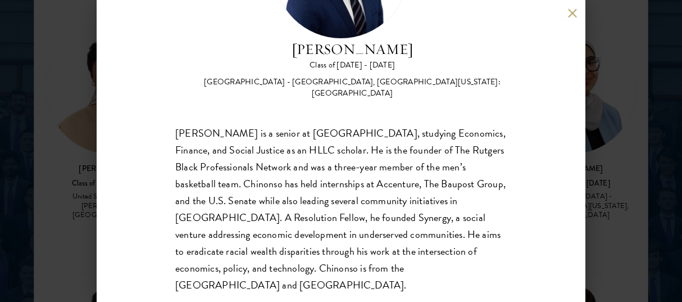
scroll to position [138, 0]
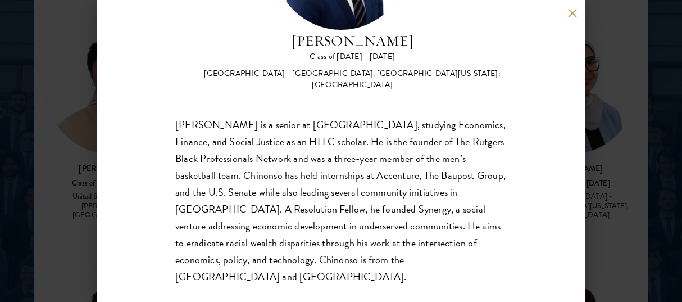
click at [613, 106] on div "Chinonso Anyanwu Class of 2025 - 2026 United States of America - Rutgers, The S…" at bounding box center [341, 151] width 682 height 302
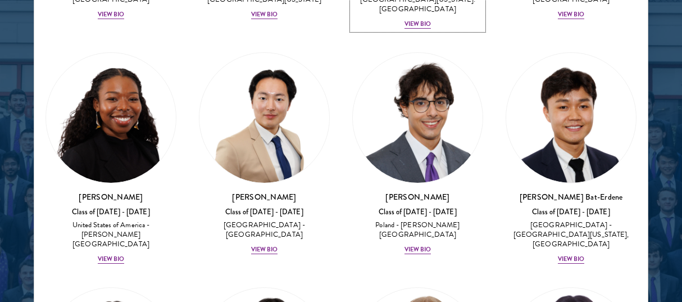
scroll to position [901, 0]
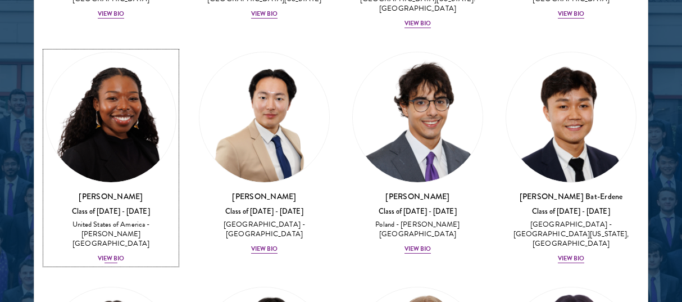
click at [105, 107] on img at bounding box center [111, 117] width 130 height 130
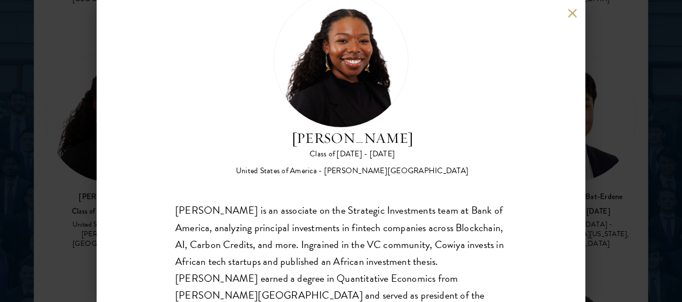
scroll to position [34, 0]
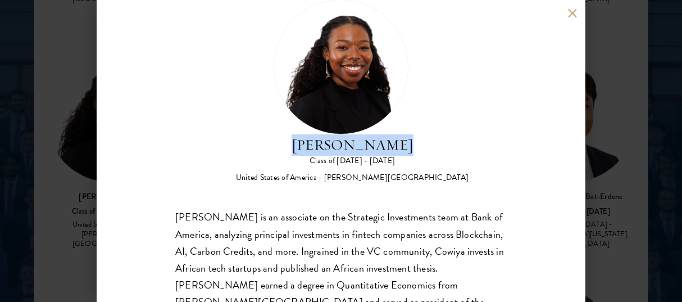
drag, startPoint x: 298, startPoint y: 143, endPoint x: 401, endPoint y: 149, distance: 103.6
click at [401, 149] on h2 "[PERSON_NAME]" at bounding box center [352, 144] width 233 height 21
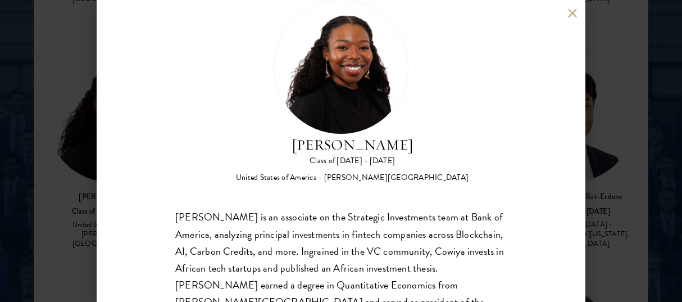
click at [348, 171] on div "Cowiya Arouna Class of 2025 - 2026 United States of America - Smith College" at bounding box center [352, 158] width 233 height 49
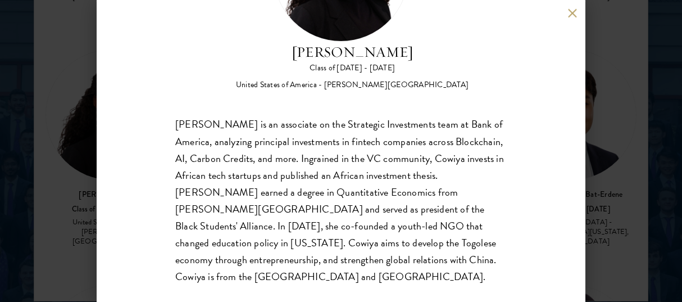
scroll to position [1506, 0]
drag, startPoint x: 273, startPoint y: 175, endPoint x: 278, endPoint y: 183, distance: 9.8
click at [278, 183] on div "Cowiya Arouna is an associate on the Strategic Investments team at Bank of Amer…" at bounding box center [341, 200] width 332 height 169
click at [283, 202] on div "Cowiya Arouna is an associate on the Strategic Investments team at Bank of Amer…" at bounding box center [341, 200] width 332 height 169
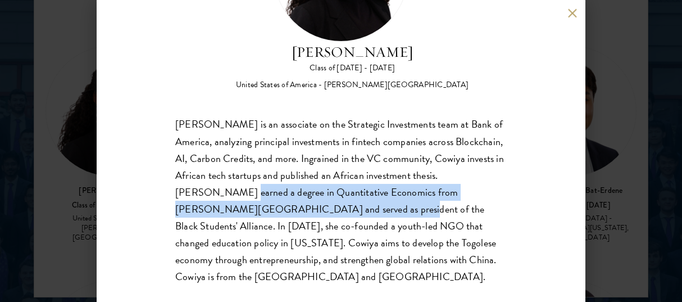
drag, startPoint x: 264, startPoint y: 193, endPoint x: 351, endPoint y: 213, distance: 88.8
click at [351, 213] on div "Cowiya Arouna is an associate on the Strategic Investments team at Bank of Amer…" at bounding box center [341, 200] width 332 height 169
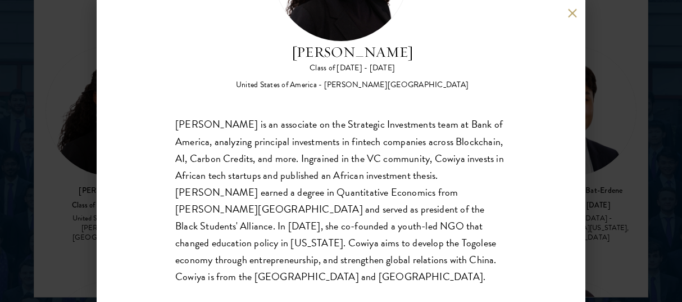
click at [401, 213] on div "Cowiya Arouna is an associate on the Strategic Investments team at Bank of Amer…" at bounding box center [341, 200] width 332 height 169
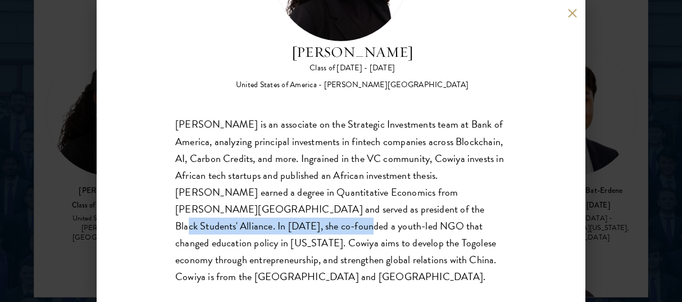
drag, startPoint x: 400, startPoint y: 208, endPoint x: 274, endPoint y: 229, distance: 127.5
click at [274, 229] on div "Cowiya Arouna is an associate on the Strategic Investments team at Bank of Amer…" at bounding box center [341, 200] width 332 height 169
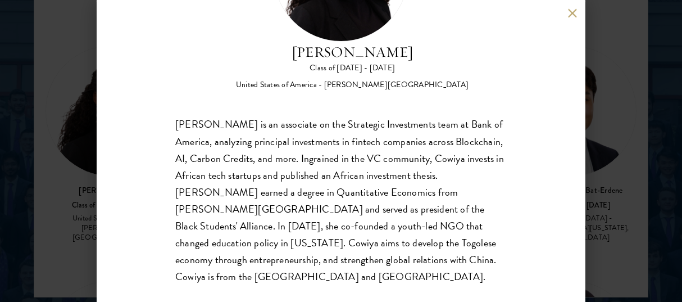
click at [368, 219] on div "Cowiya Arouna is an associate on the Strategic Investments team at Bank of Amer…" at bounding box center [341, 200] width 332 height 169
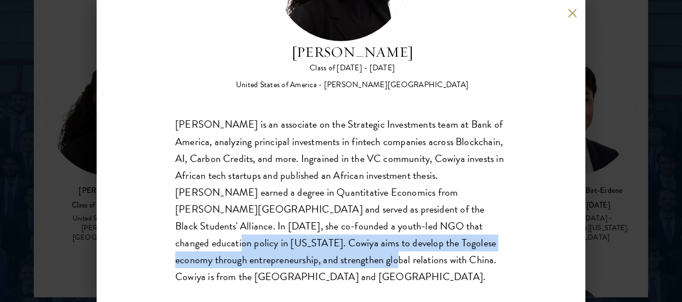
drag, startPoint x: 284, startPoint y: 260, endPoint x: 438, endPoint y: 226, distance: 157.8
click at [438, 226] on div "Cowiya Arouna is an associate on the Strategic Investments team at Bank of Amer…" at bounding box center [341, 200] width 332 height 169
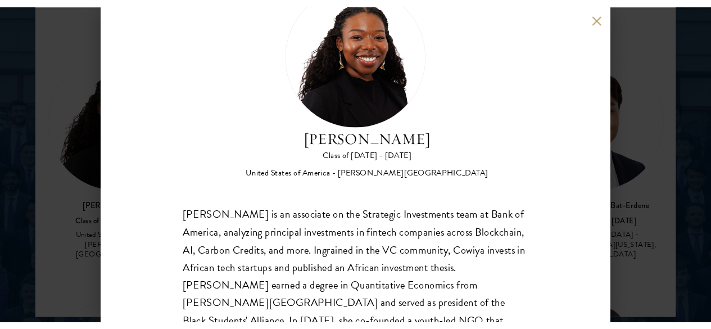
scroll to position [55, 0]
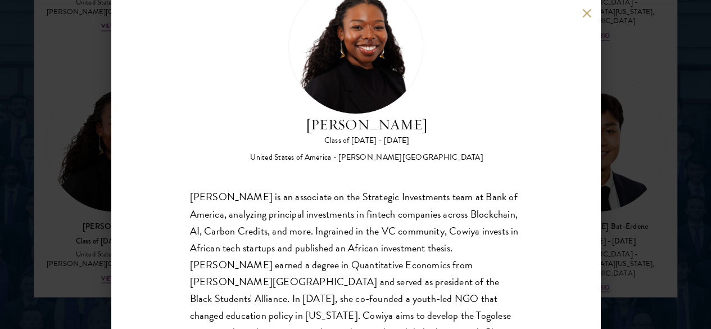
click at [348, 224] on div "Cowiya Arouna is an associate on the Strategic Investments team at Bank of Amer…" at bounding box center [356, 273] width 332 height 169
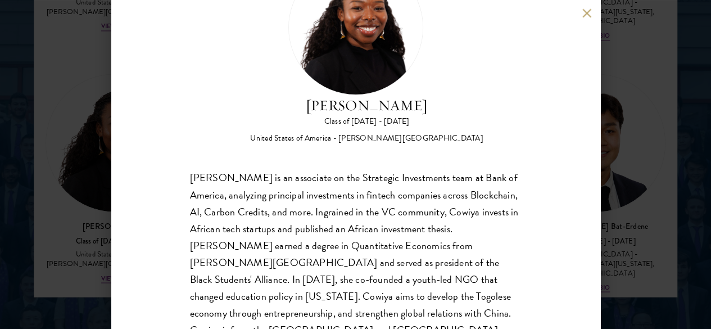
scroll to position [76, 0]
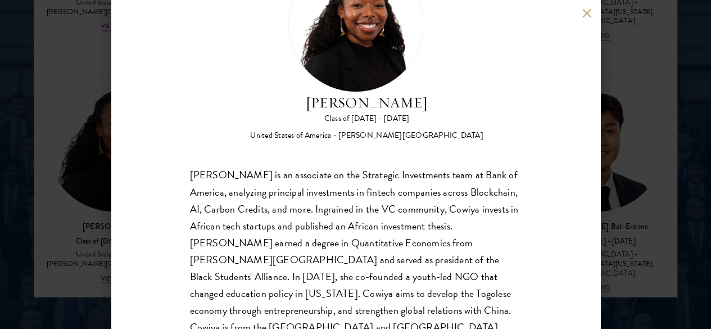
click at [628, 115] on div "Cowiya Arouna Class of 2025 - 2026 United States of America - Smith College Cow…" at bounding box center [355, 164] width 711 height 329
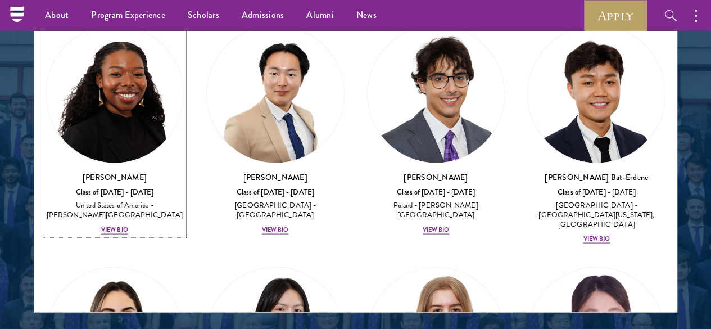
scroll to position [965, 0]
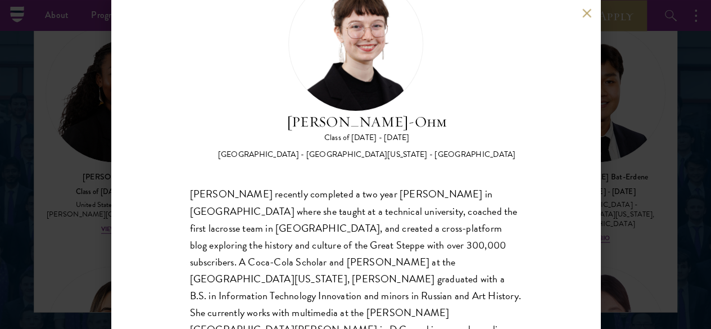
scroll to position [58, 0]
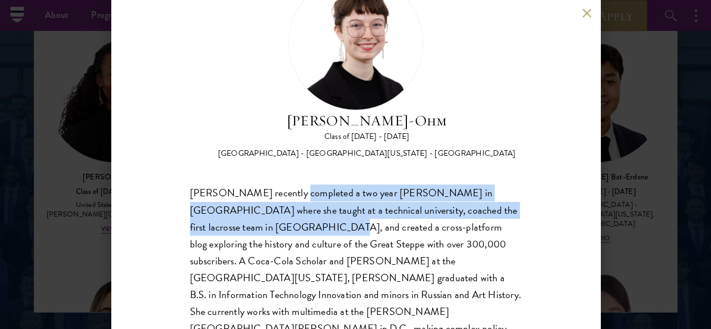
drag, startPoint x: 299, startPoint y: 145, endPoint x: 321, endPoint y: 181, distance: 42.4
click at [321, 185] on div "Ottilie Cooper-Ohm recently completed a two year Fulbright grant in Uzbekistan …" at bounding box center [356, 278] width 332 height 186
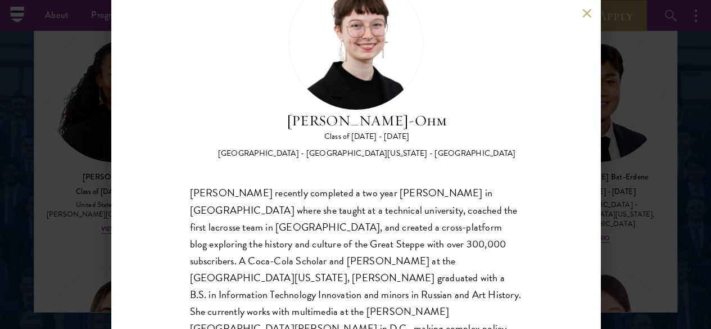
click at [337, 192] on div "Ottilie Cooper-Ohm recently completed a two year Fulbright grant in Uzbekistan …" at bounding box center [356, 278] width 332 height 186
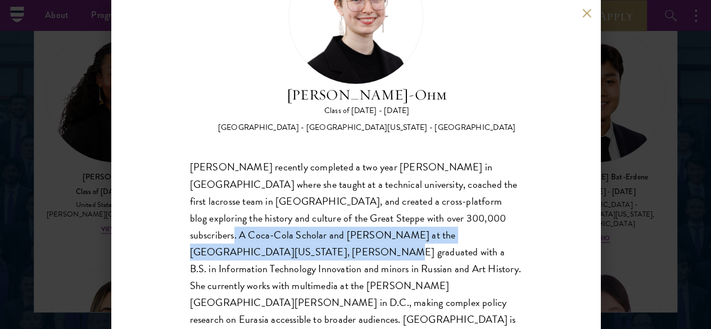
drag, startPoint x: 203, startPoint y: 194, endPoint x: 276, endPoint y: 212, distance: 75.1
click at [276, 212] on div "Ottilie Cooper-Ohm recently completed a two year Fulbright grant in Uzbekistan …" at bounding box center [356, 252] width 332 height 186
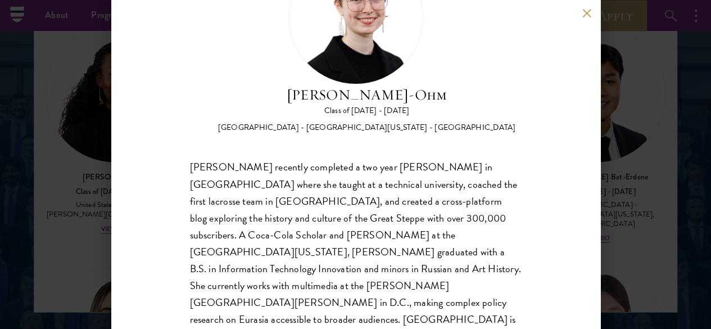
click at [304, 230] on div "Ottilie Cooper-Ohm recently completed a two year Fulbright grant in Uzbekistan …" at bounding box center [356, 252] width 332 height 186
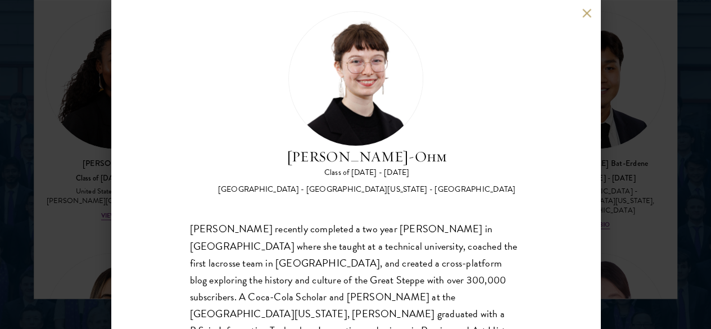
scroll to position [22, 0]
click at [638, 180] on div "Ottilie Cooper-Ohm Class of 2025 - 2026 United States of America - University o…" at bounding box center [355, 164] width 711 height 329
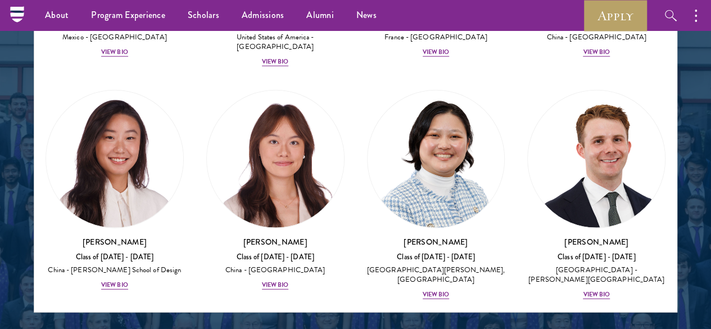
scroll to position [1377, 0]
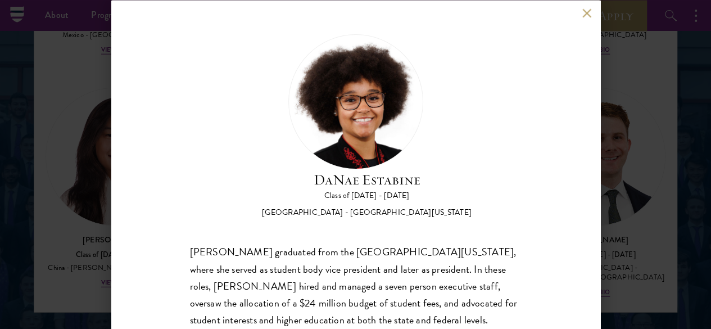
scroll to position [66, 0]
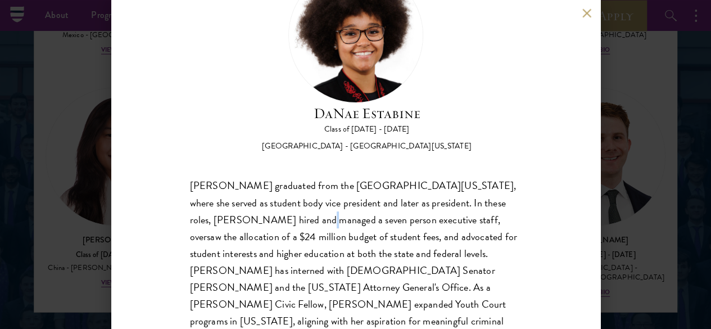
drag, startPoint x: 292, startPoint y: 177, endPoint x: 297, endPoint y: 181, distance: 6.0
click at [297, 181] on div "DaNae Estabine graduated from the University of Kansas, where she served as stu…" at bounding box center [356, 262] width 332 height 169
click at [310, 207] on div "DaNae Estabine graduated from the University of Kansas, where she served as stu…" at bounding box center [356, 262] width 332 height 169
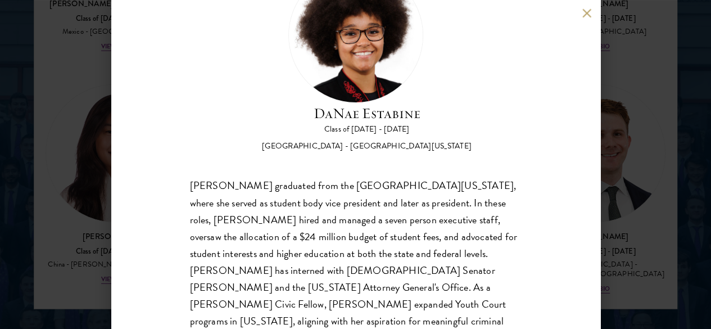
scroll to position [1495, 0]
click at [642, 157] on div "DaNae Estabine Class of 2025 - 2026 United States of America - University of Ka…" at bounding box center [355, 164] width 711 height 329
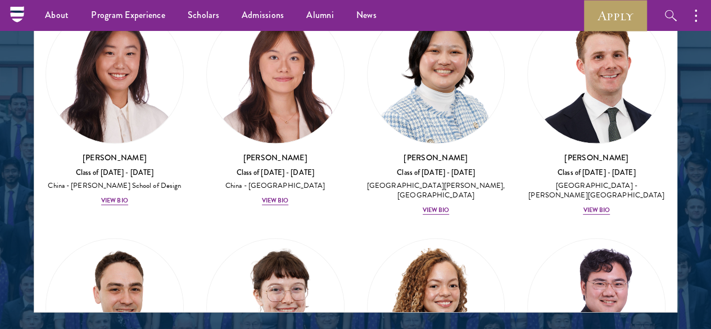
scroll to position [1458, 0]
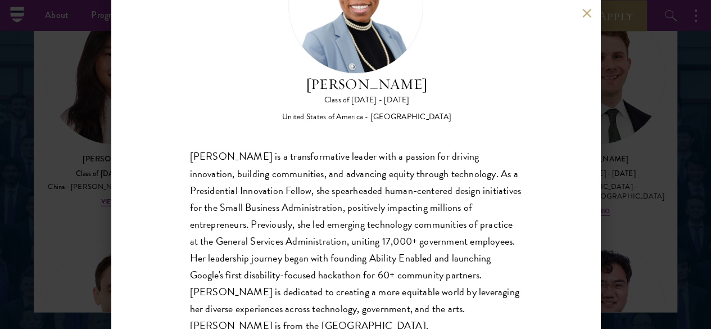
scroll to position [96, 0]
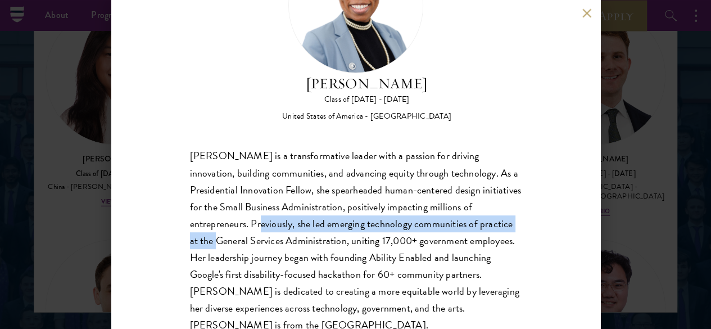
drag, startPoint x: 312, startPoint y: 180, endPoint x: 324, endPoint y: 206, distance: 27.7
click at [324, 206] on div "Eboni Freeman is a transformative leader with a passion for driving innovation,…" at bounding box center [356, 241] width 332 height 186
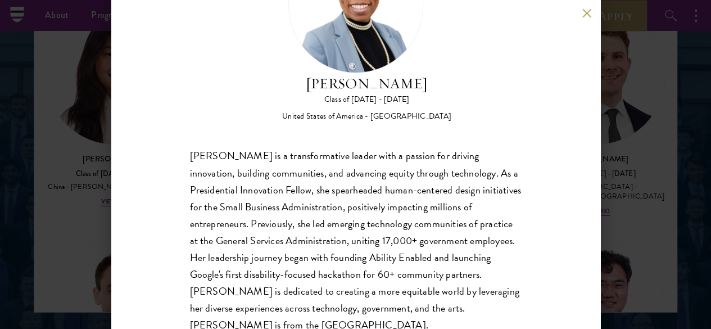
click at [350, 246] on div "Eboni Freeman is a transformative leader with a passion for driving innovation,…" at bounding box center [356, 241] width 332 height 186
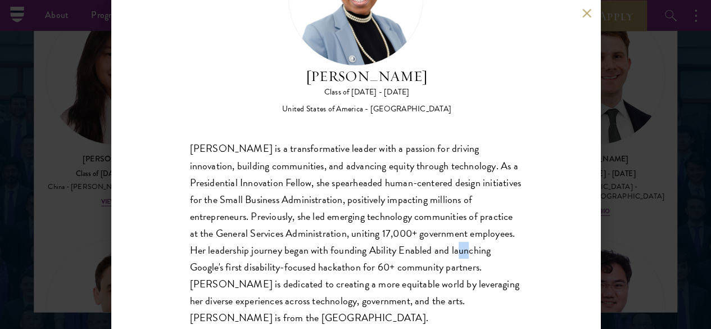
drag, startPoint x: 324, startPoint y: 230, endPoint x: 331, endPoint y: 238, distance: 10.4
click at [331, 238] on div "Eboni Freeman is a transformative leader with a passion for driving innovation,…" at bounding box center [356, 233] width 332 height 186
click at [425, 284] on div "Eboni Freeman is a transformative leader with a passion for driving innovation,…" at bounding box center [356, 233] width 332 height 186
click at [588, 160] on div "Eboni Freeman Class of 2025 - 2026 United States of America - Emory University …" at bounding box center [355, 164] width 489 height 329
click at [611, 164] on div "Eboni Freeman Class of 2025 - 2026 United States of America - Emory University …" at bounding box center [355, 164] width 711 height 329
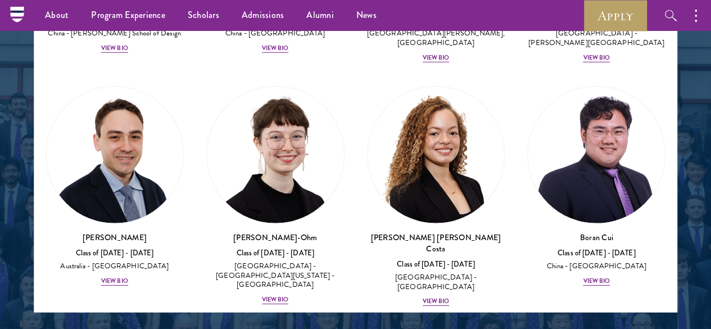
scroll to position [1626, 0]
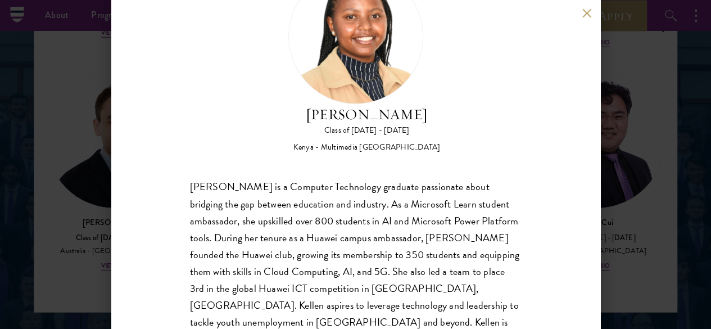
scroll to position [66, 0]
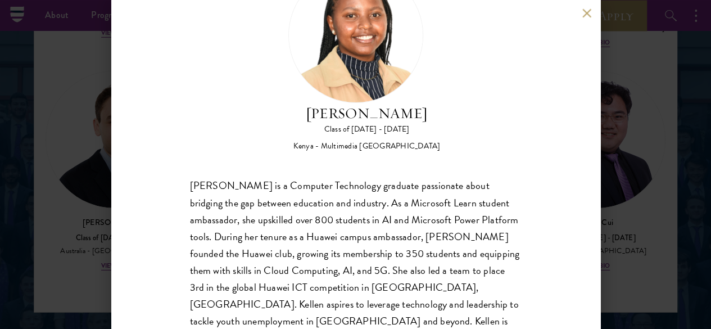
click at [608, 158] on div "Kellen Gitahi Class of 2025 - 2026 Kenya - Multimedia University of Kenya Kelle…" at bounding box center [355, 164] width 711 height 329
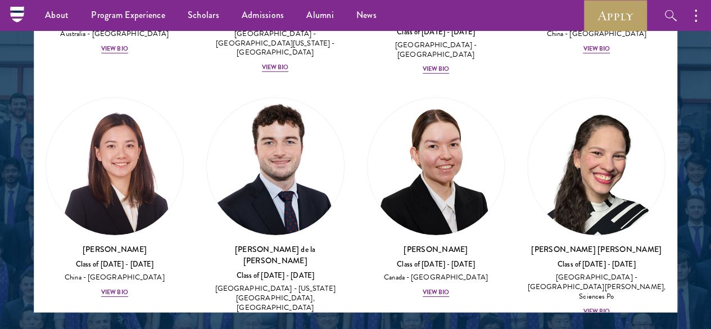
scroll to position [1844, 0]
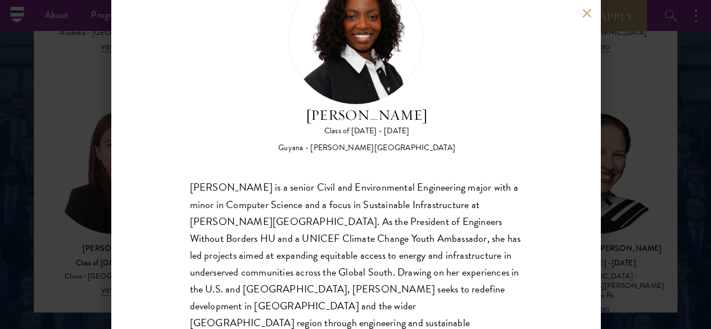
scroll to position [65, 0]
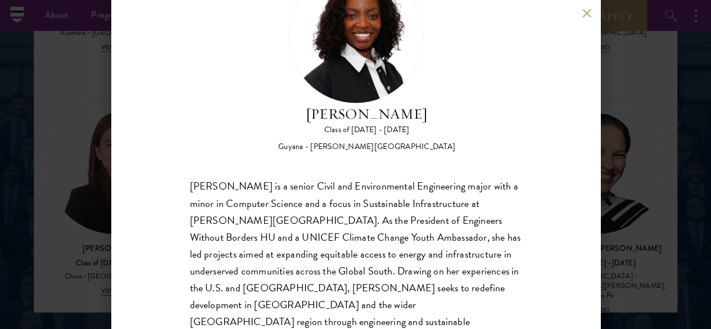
click at [659, 126] on div "Moriah Hamilton Class of 2025 - 2026 Guyana - Howard University Moriah Hamilton…" at bounding box center [355, 164] width 711 height 329
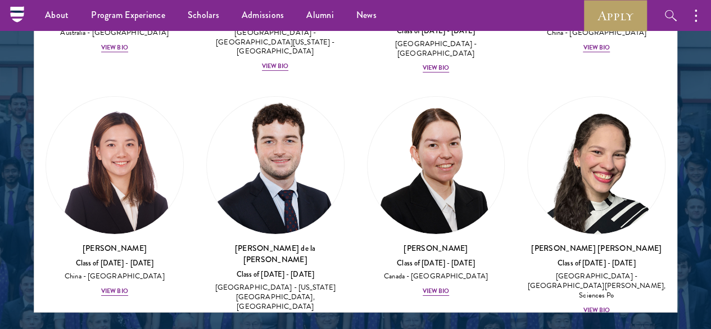
scroll to position [1887, 0]
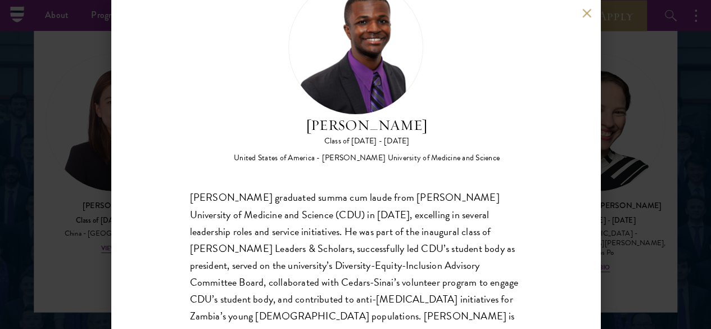
scroll to position [0, 0]
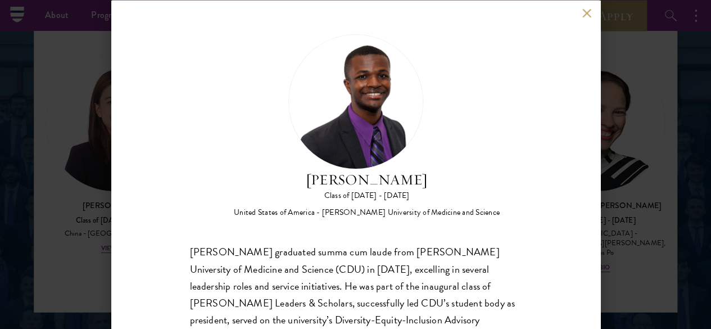
click at [611, 120] on div "Princelawrenz Hamlin Class of 2025 - 2026 United States of America - Charles R.…" at bounding box center [355, 164] width 711 height 329
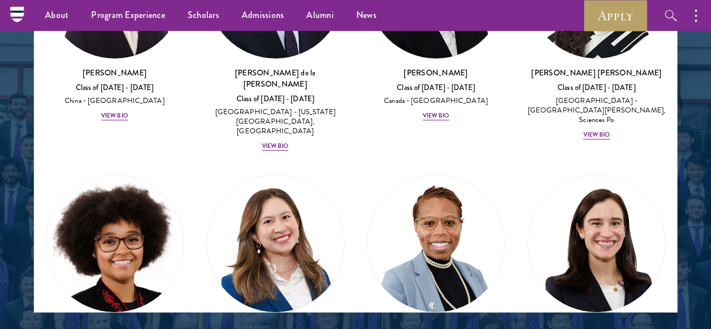
scroll to position [2061, 0]
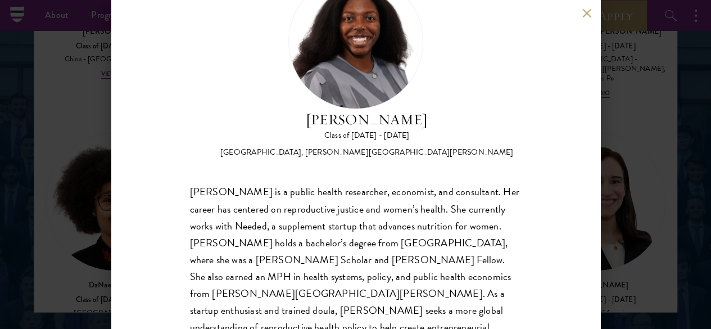
scroll to position [84, 0]
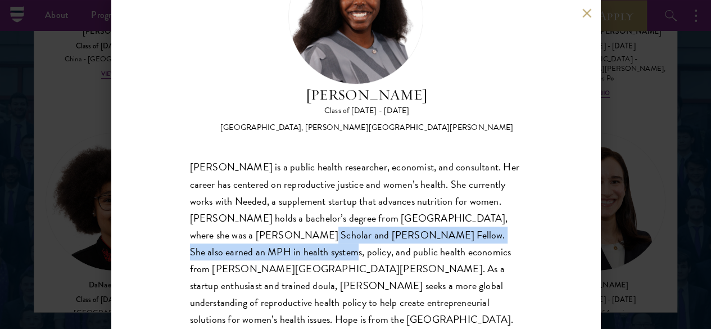
drag, startPoint x: 350, startPoint y: 187, endPoint x: 347, endPoint y: 207, distance: 20.4
click at [347, 207] on div "Hope Jackson is a public health researcher, economist, and consultant. Her care…" at bounding box center [356, 243] width 332 height 169
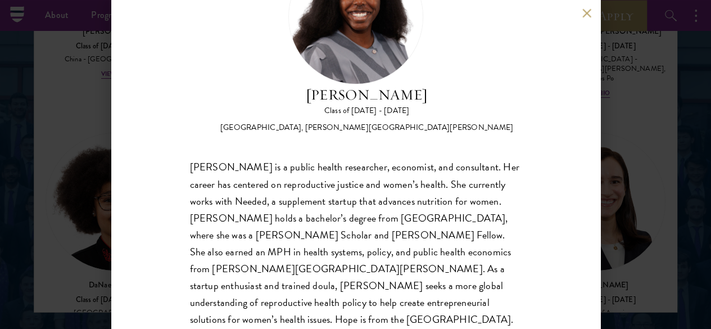
click at [350, 234] on div "Hope Jackson is a public health researcher, economist, and consultant. Her care…" at bounding box center [356, 243] width 332 height 169
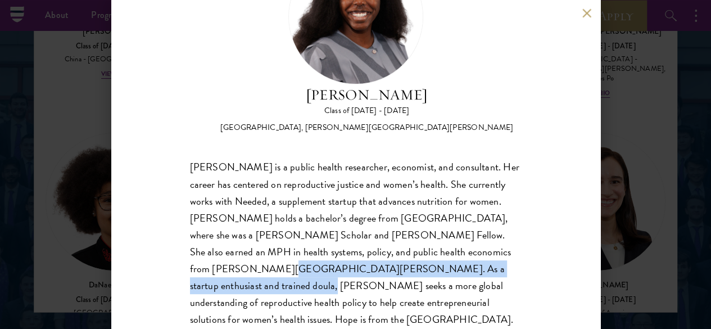
drag, startPoint x: 293, startPoint y: 232, endPoint x: 297, endPoint y: 243, distance: 11.7
click at [297, 243] on div "Hope Jackson is a public health researcher, economist, and consultant. Her care…" at bounding box center [356, 243] width 332 height 169
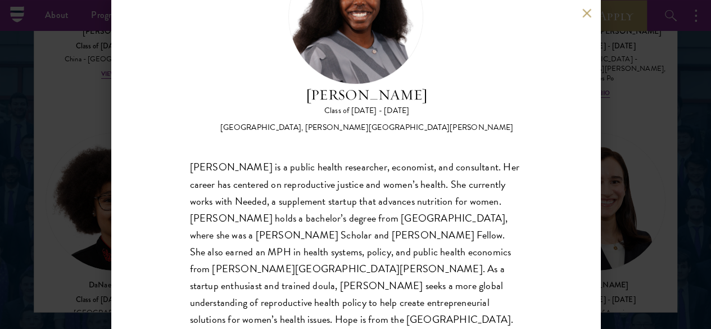
click at [315, 268] on div "Hope Jackson is a public health researcher, economist, and consultant. Her care…" at bounding box center [356, 243] width 332 height 169
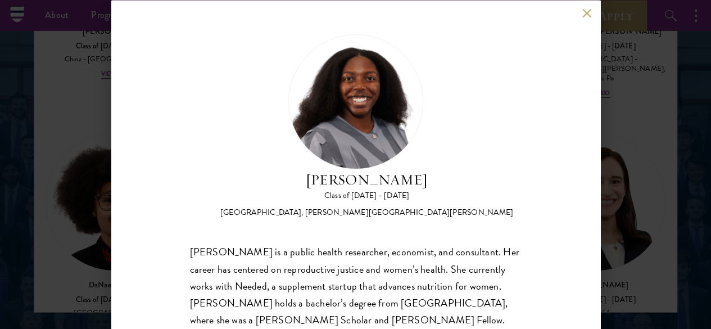
click at [682, 135] on div "Hope Jackson Class of 2025 - 2026 United States of America - Duke University, J…" at bounding box center [355, 164] width 711 height 329
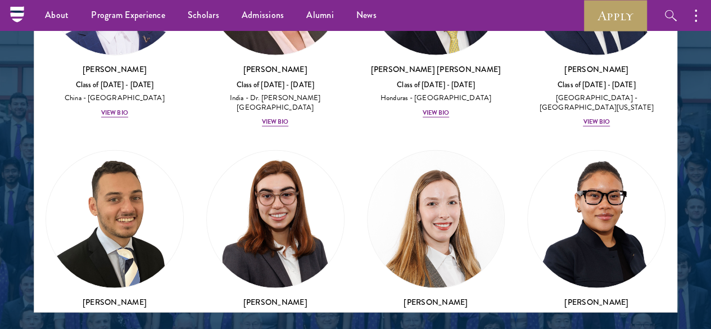
scroll to position [3496, 0]
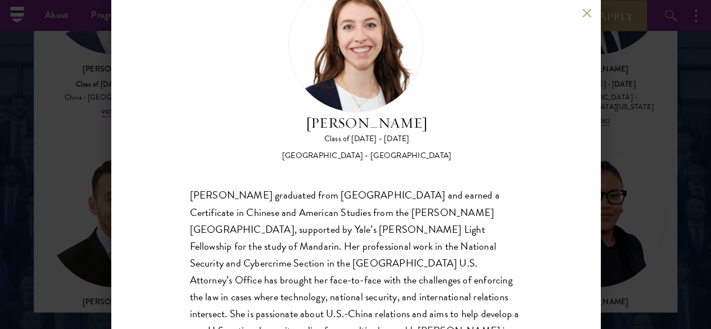
scroll to position [58, 0]
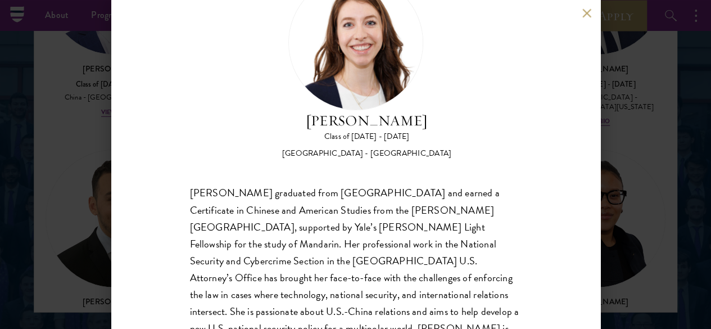
click at [629, 136] on div "Mary Clare McMahon Class of 2025 - 2026 United States of America - Yale Univers…" at bounding box center [355, 164] width 711 height 329
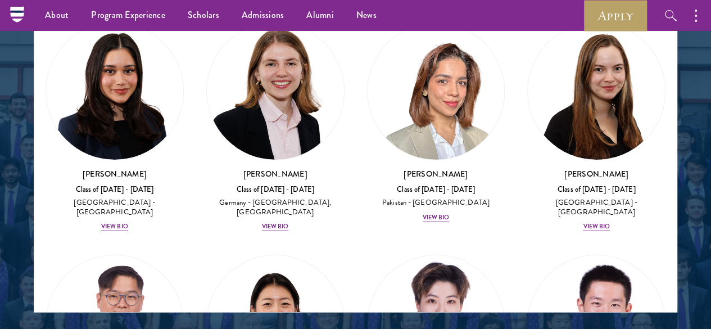
scroll to position [3865, 0]
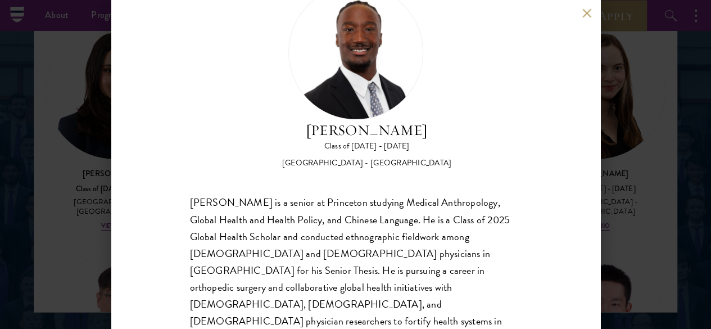
scroll to position [49, 0]
click at [590, 173] on div "Issa Mudashiru Class of 2025 - 2026 United States of America - Princeton Univer…" at bounding box center [355, 164] width 489 height 329
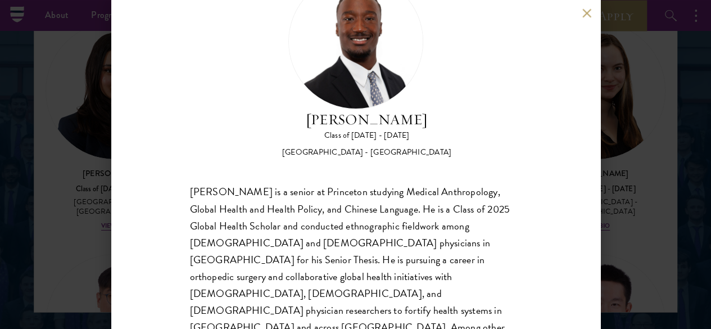
click at [682, 134] on div "Issa Mudashiru Class of 2025 - 2026 United States of America - Princeton Univer…" at bounding box center [355, 164] width 711 height 329
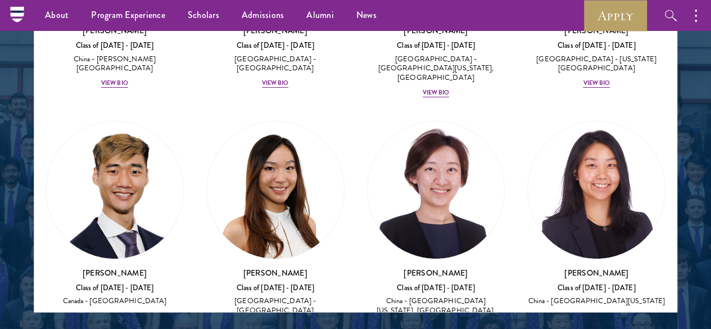
scroll to position [4296, 0]
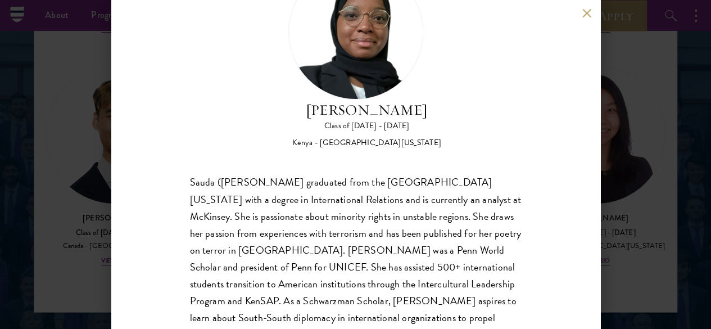
scroll to position [72, 0]
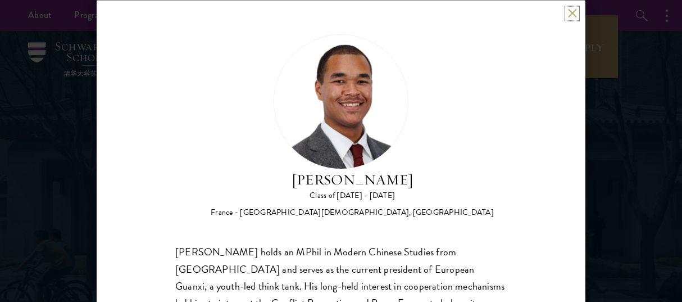
scroll to position [127, 0]
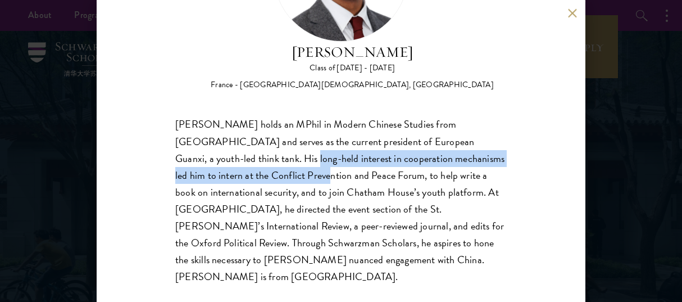
drag, startPoint x: 226, startPoint y: 158, endPoint x: 255, endPoint y: 182, distance: 37.6
click at [255, 182] on div "Angelo M'BA holds an MPhil in Modern Chinese Studies from Oxford and serves as …" at bounding box center [341, 200] width 332 height 169
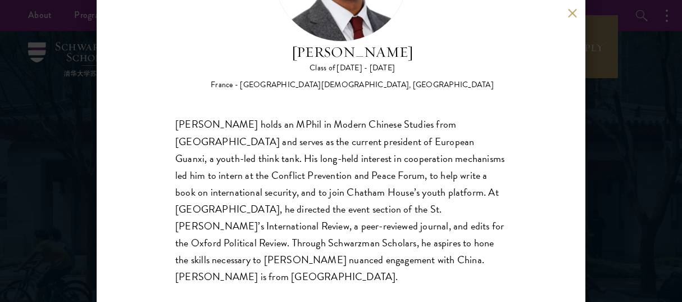
click at [283, 208] on div "Angelo M'BA holds an MPhil in Modern Chinese Studies from Oxford and serves as …" at bounding box center [341, 200] width 332 height 169
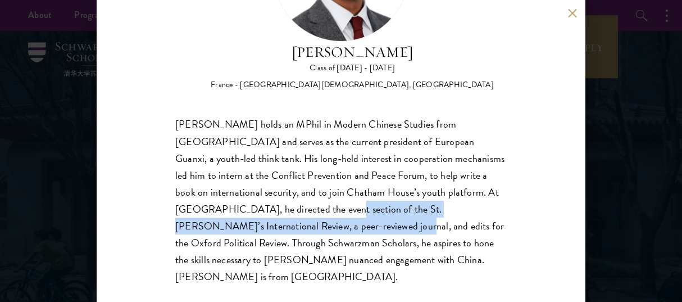
drag, startPoint x: 264, startPoint y: 208, endPoint x: 263, endPoint y: 226, distance: 17.5
click at [263, 226] on div "Angelo M'BA holds an MPhil in Modern Chinese Studies from Oxford and serves as …" at bounding box center [341, 200] width 332 height 169
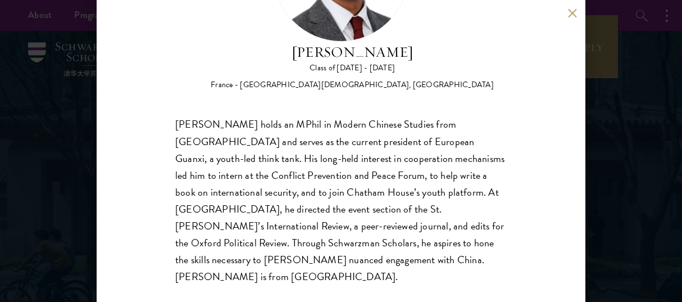
click at [276, 226] on div "Angelo M'BA holds an MPhil in Modern Chinese Studies from Oxford and serves as …" at bounding box center [341, 200] width 332 height 169
drag, startPoint x: 216, startPoint y: 244, endPoint x: 327, endPoint y: 237, distance: 111.0
click at [327, 237] on div "Angelo M'BA holds an MPhil in Modern Chinese Studies from Oxford and serves as …" at bounding box center [341, 200] width 332 height 169
click at [266, 220] on div "Angelo M'BA holds an MPhil in Modern Chinese Studies from Oxford and serves as …" at bounding box center [341, 200] width 332 height 169
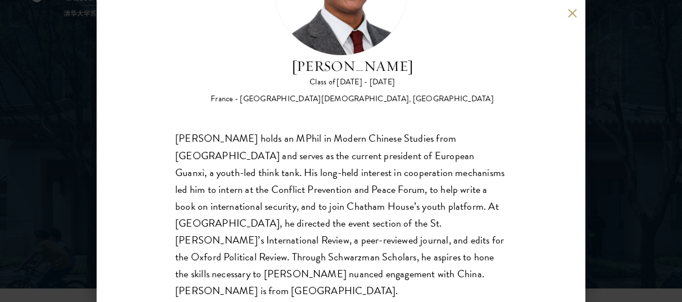
scroll to position [114, 0]
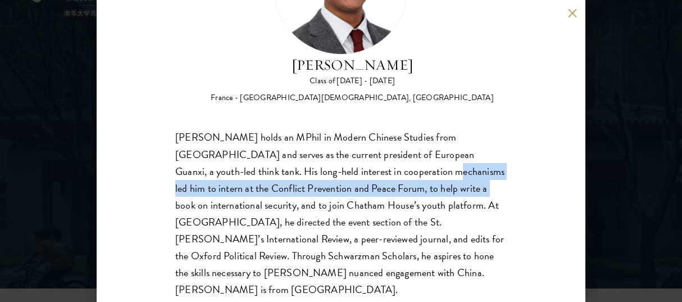
drag, startPoint x: 371, startPoint y: 169, endPoint x: 410, endPoint y: 186, distance: 42.3
click at [410, 186] on div "Angelo M'BA holds an MPhil in Modern Chinese Studies from Oxford and serves as …" at bounding box center [341, 213] width 332 height 169
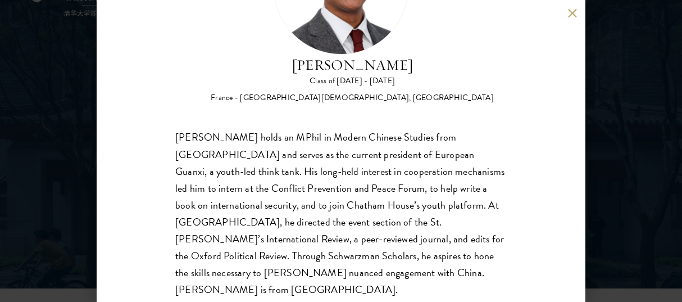
click at [442, 217] on div "Angelo M'BA holds an MPhil in Modern Chinese Studies from Oxford and serves as …" at bounding box center [341, 213] width 332 height 169
click at [566, 12] on div "Angelo M'ba Class of 2025 - 2026 France - Institut Catholique de Rennes, Univer…" at bounding box center [341, 151] width 489 height 302
click at [571, 12] on button at bounding box center [573, 13] width 10 height 10
